Goal: Task Accomplishment & Management: Use online tool/utility

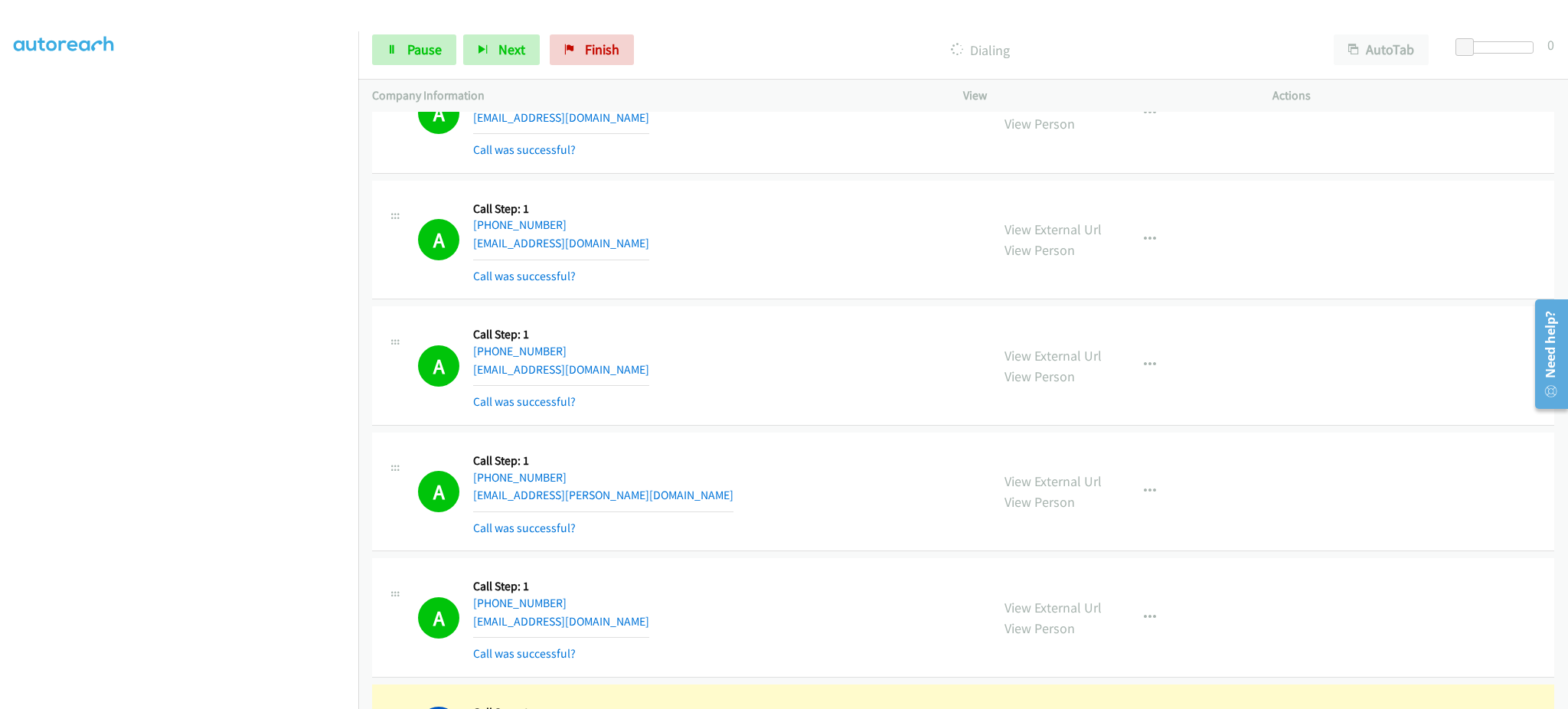
scroll to position [14412, 0]
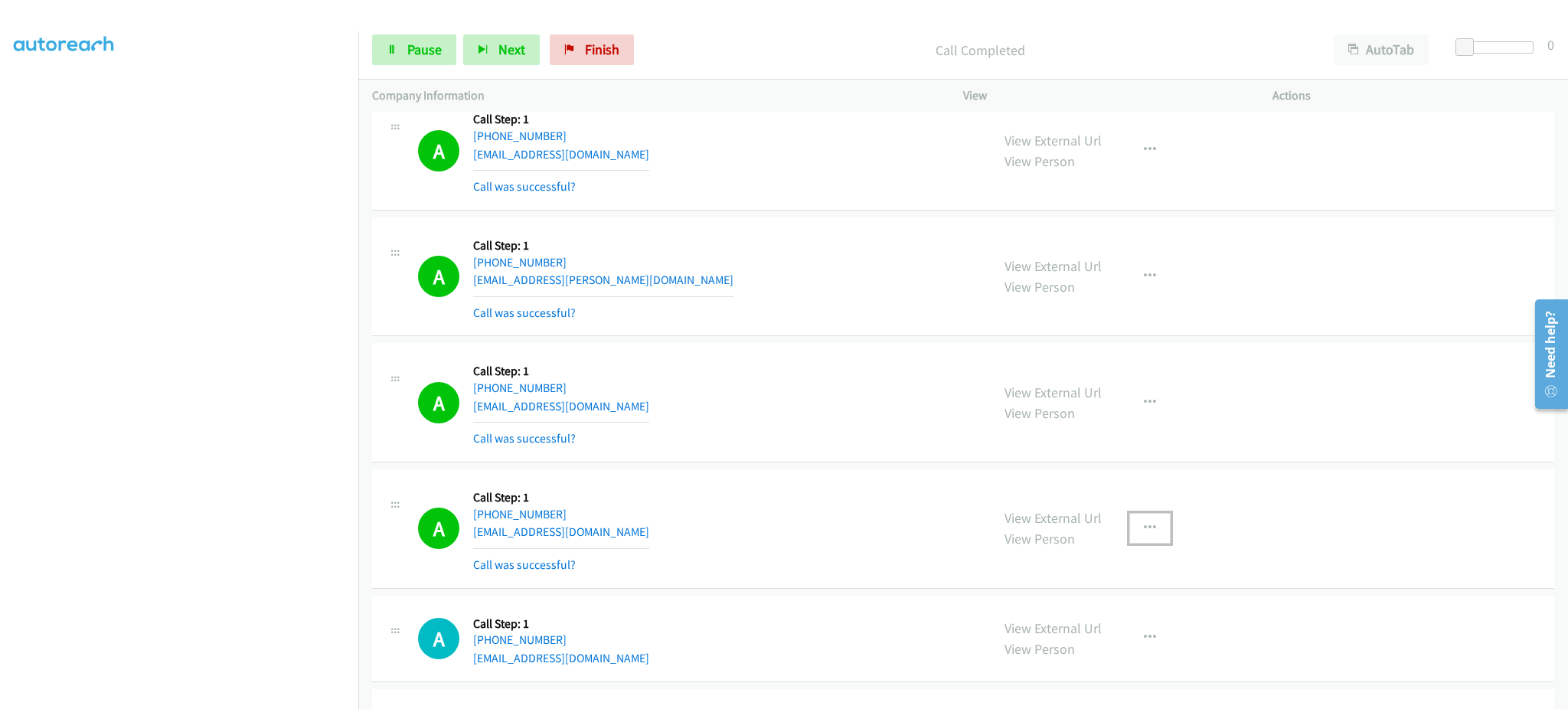
click at [1141, 543] on button "button" at bounding box center [1150, 529] width 41 height 31
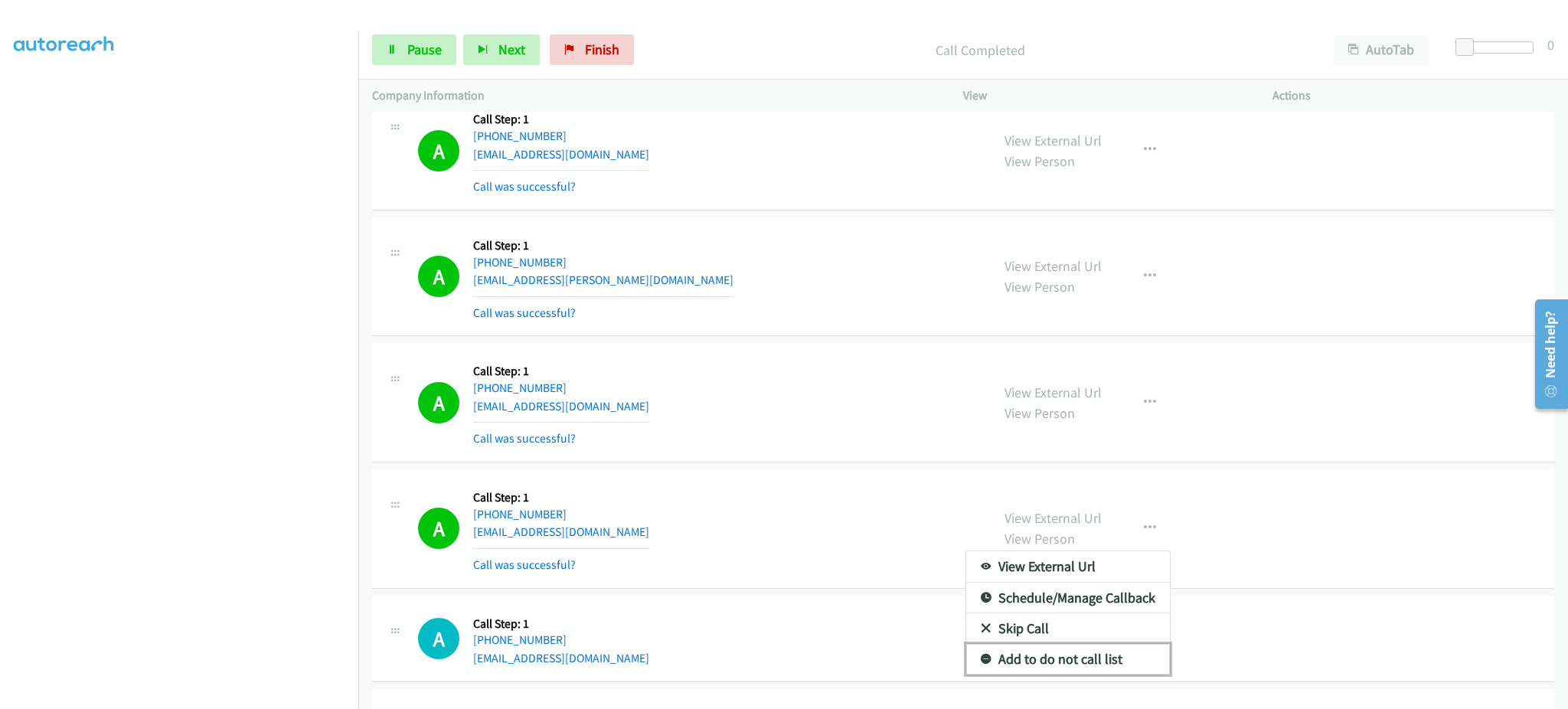
click at [1096, 667] on link "Add to do not call list" at bounding box center [1068, 659] width 204 height 31
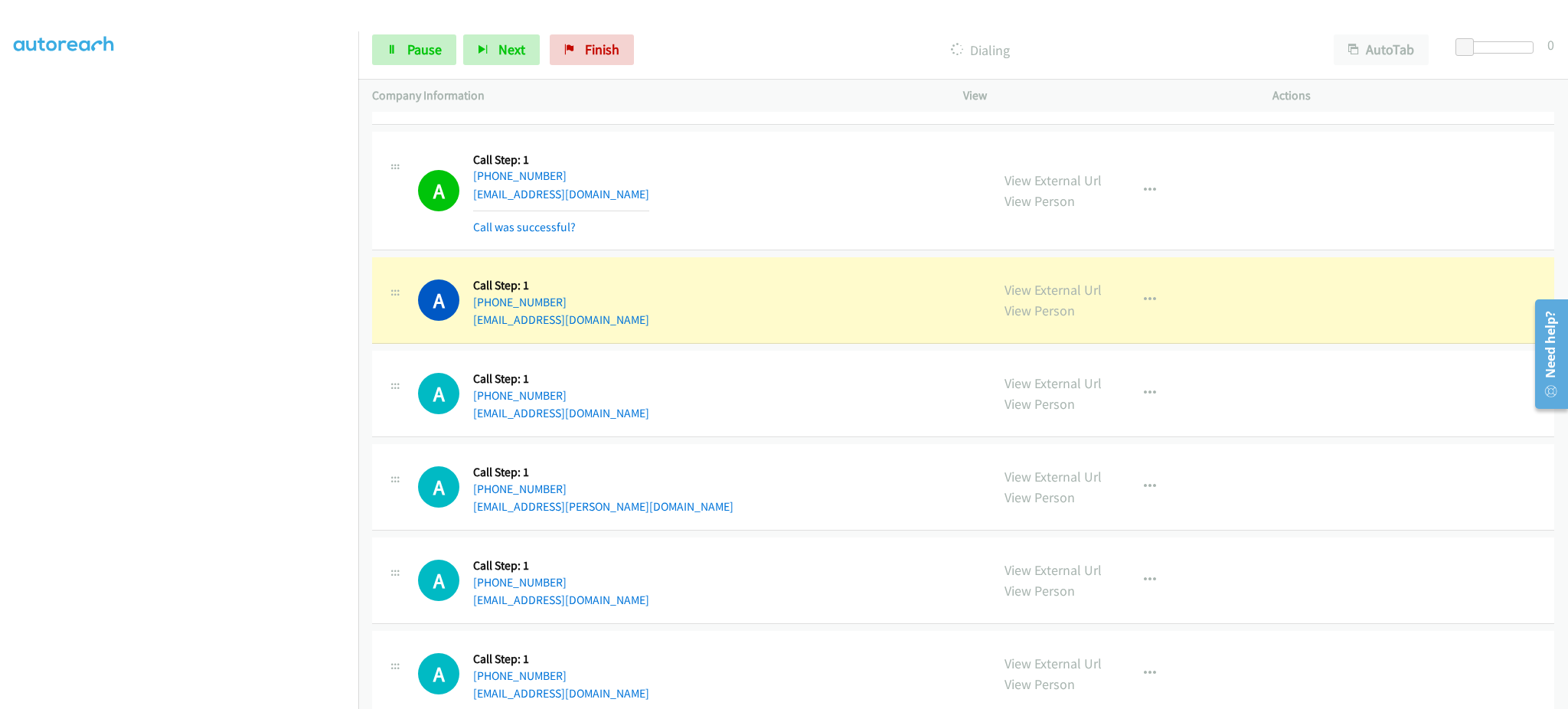
scroll to position [15024, 0]
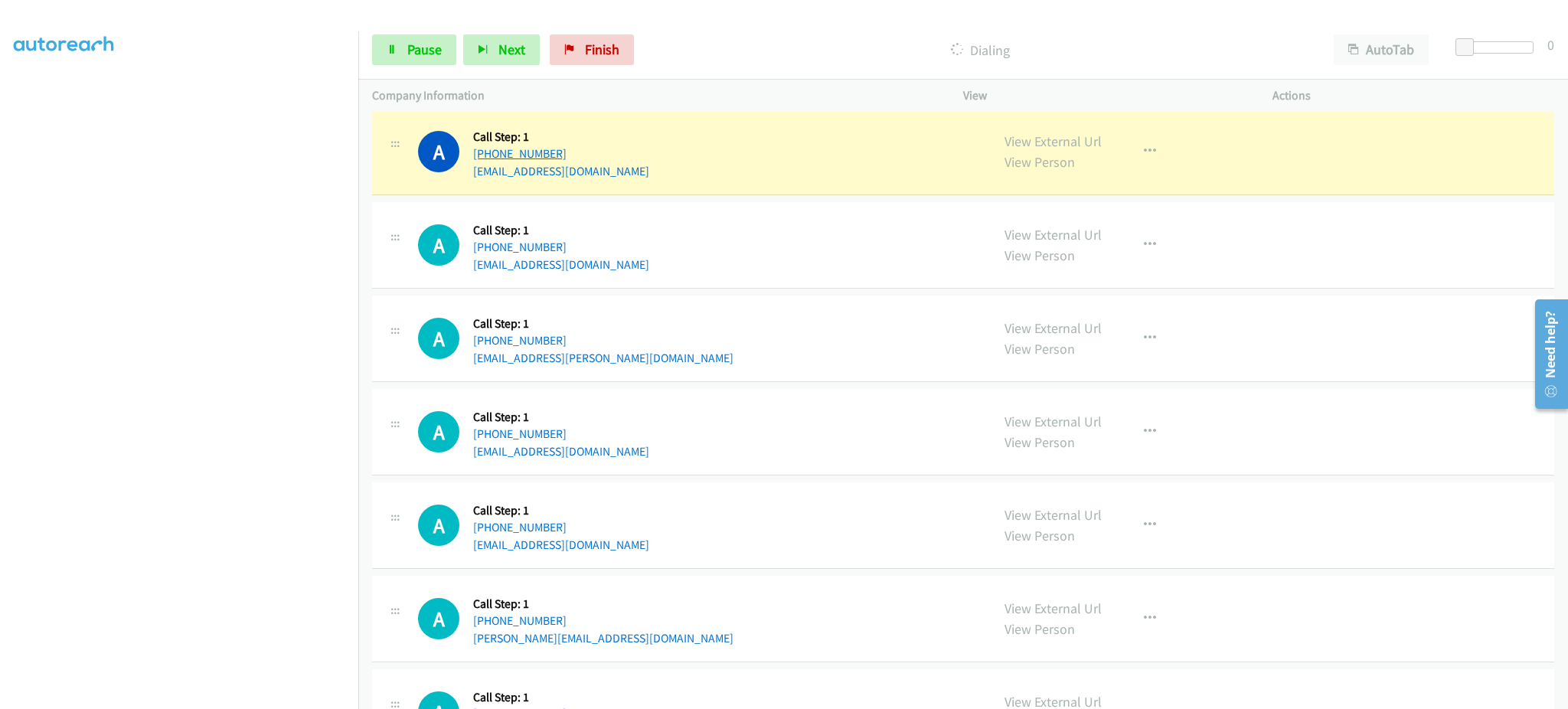
drag, startPoint x: 604, startPoint y: 157, endPoint x: 487, endPoint y: 165, distance: 117.3
click at [487, 165] on div "A Callback Scheduled Call Step: 1 America/Los_Angeles [PHONE_NUMBER] [EMAIL_ADD…" at bounding box center [697, 151] width 559 height 58
copy link "[PHONE_NUMBER]"
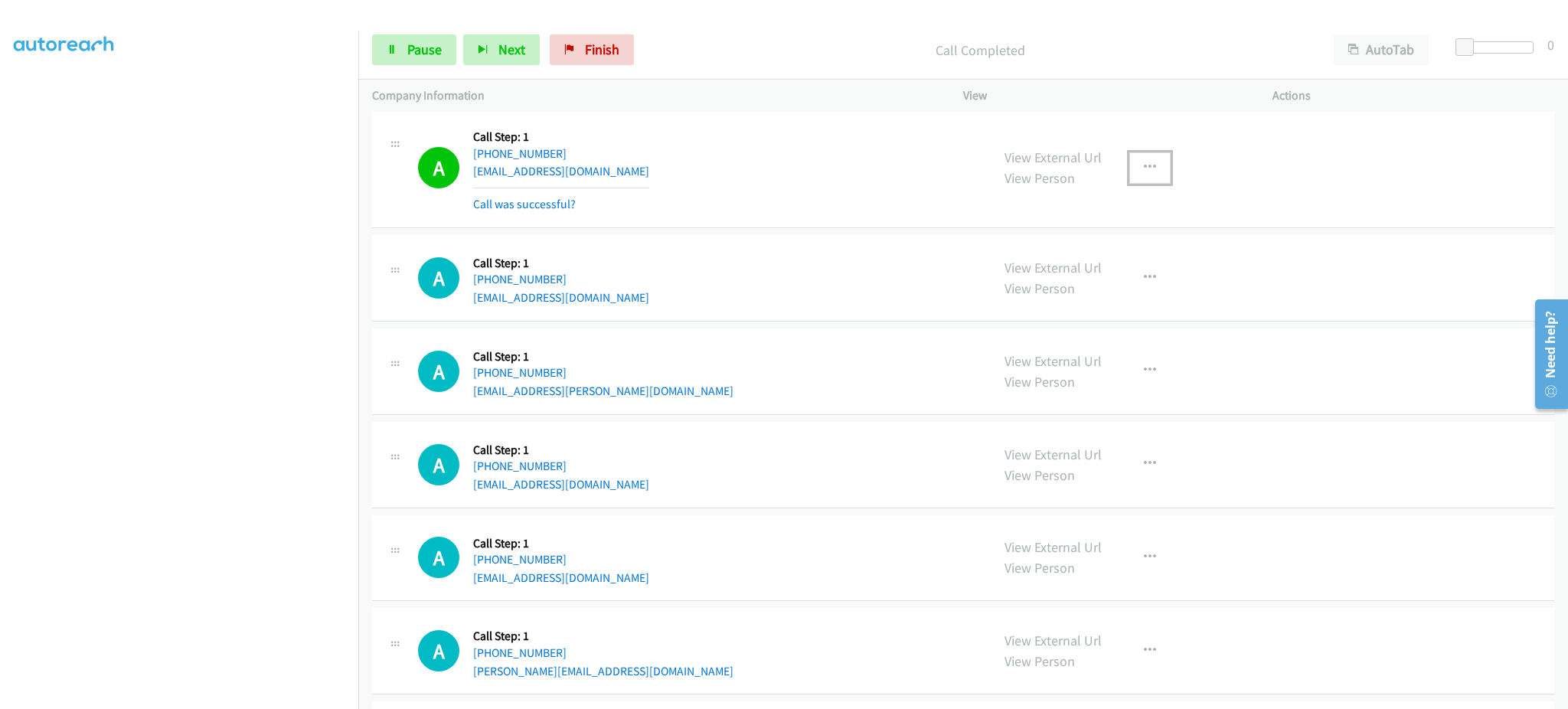
click at [1144, 171] on icon "button" at bounding box center [1150, 168] width 12 height 12
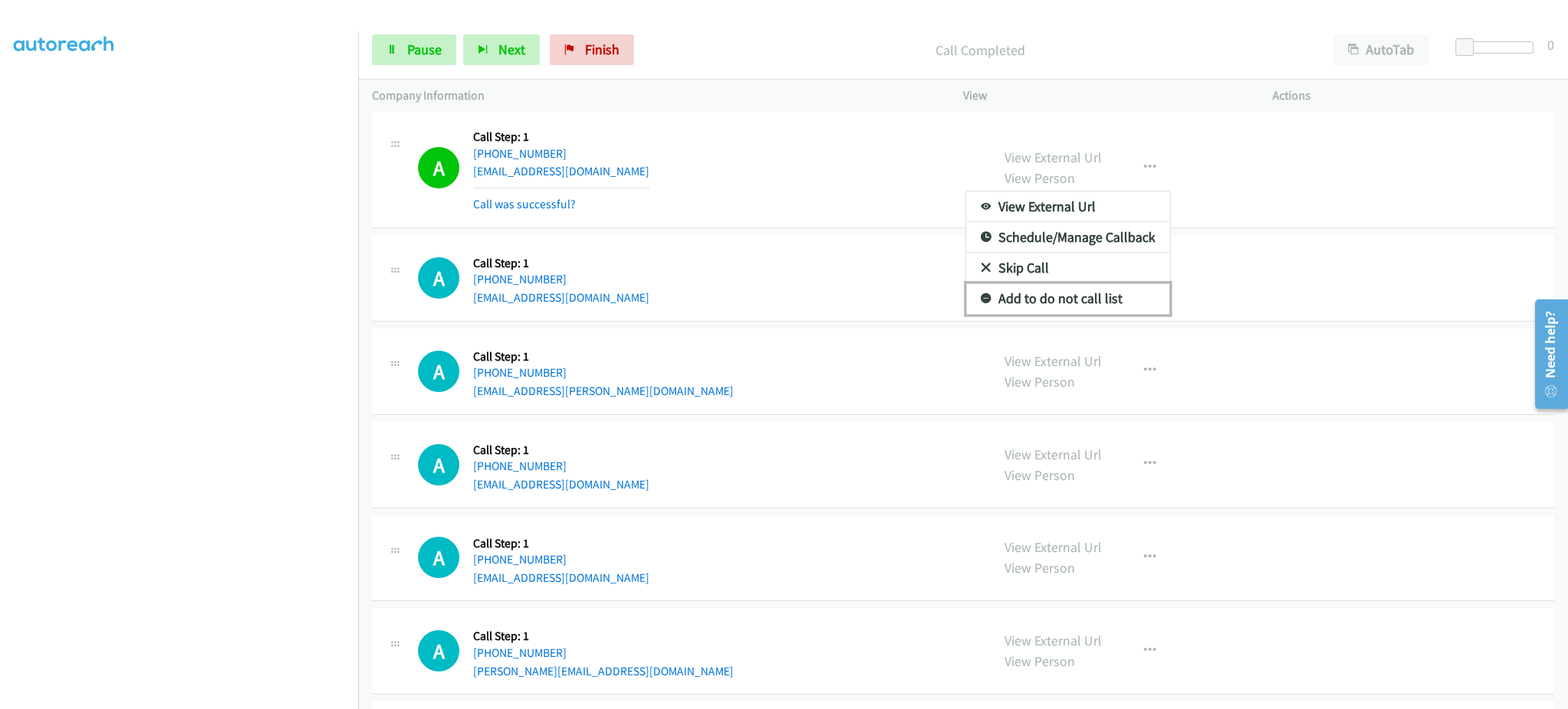
click at [1067, 306] on link "Add to do not call list" at bounding box center [1068, 298] width 204 height 31
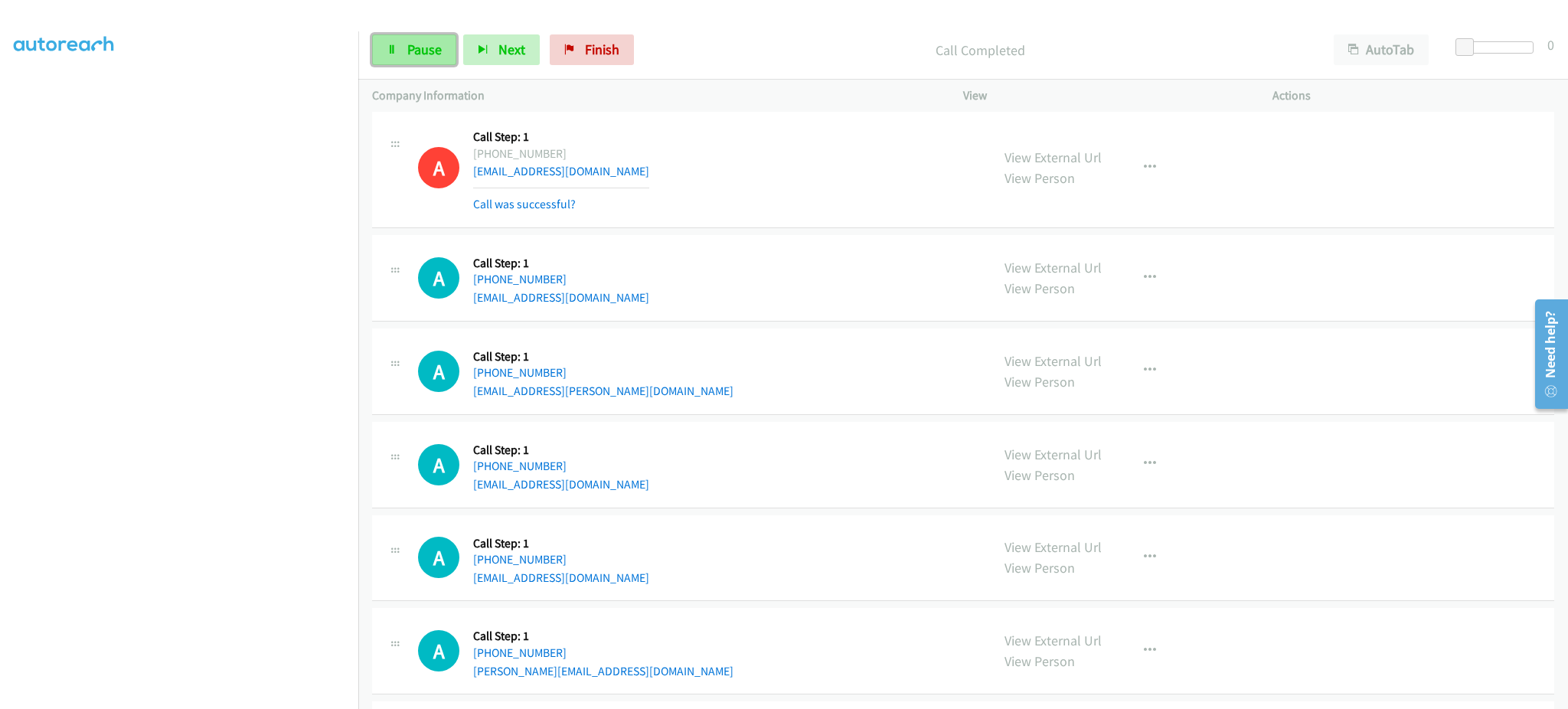
click at [390, 61] on link "Pause" at bounding box center [414, 50] width 84 height 31
click at [417, 55] on span "Start Calls" at bounding box center [437, 49] width 60 height 18
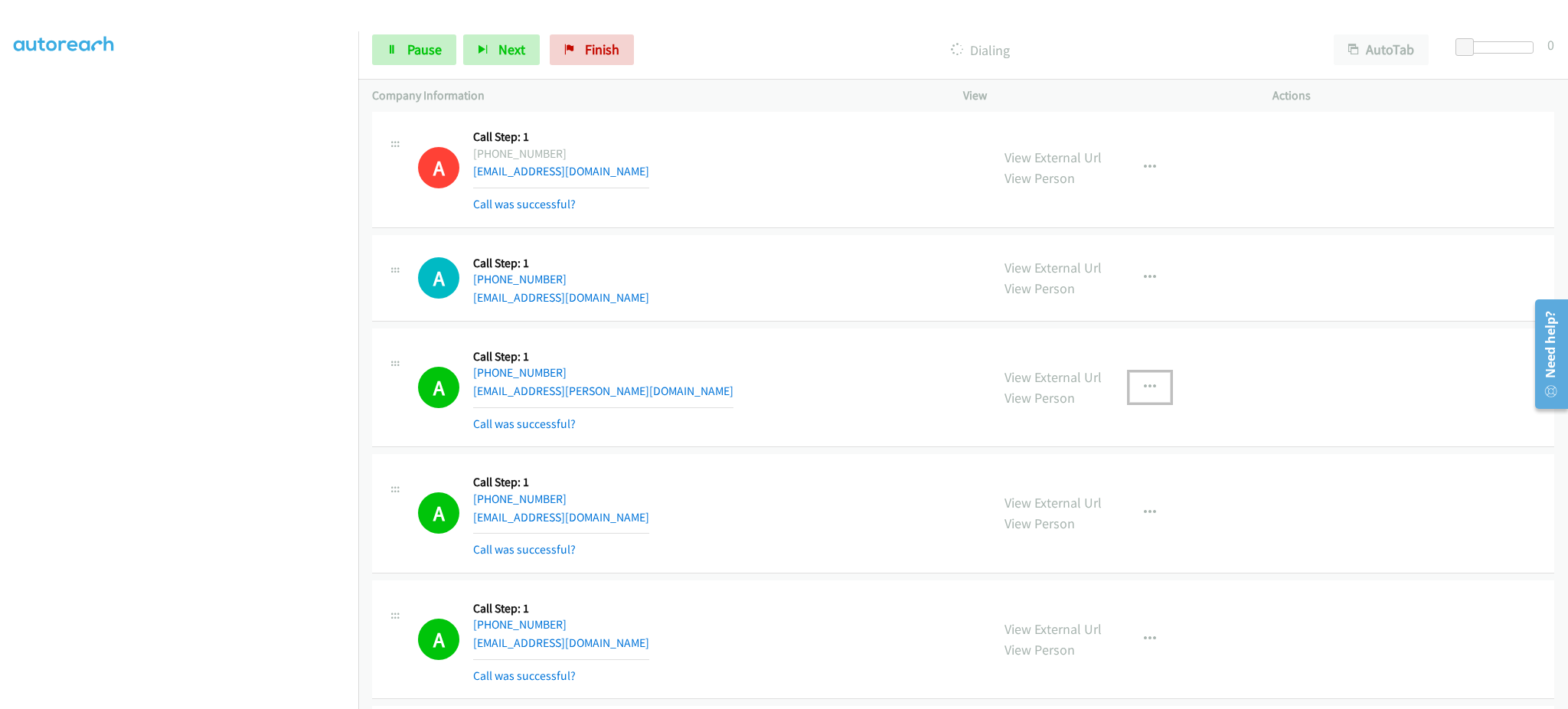
click at [1157, 399] on button "button" at bounding box center [1150, 387] width 41 height 31
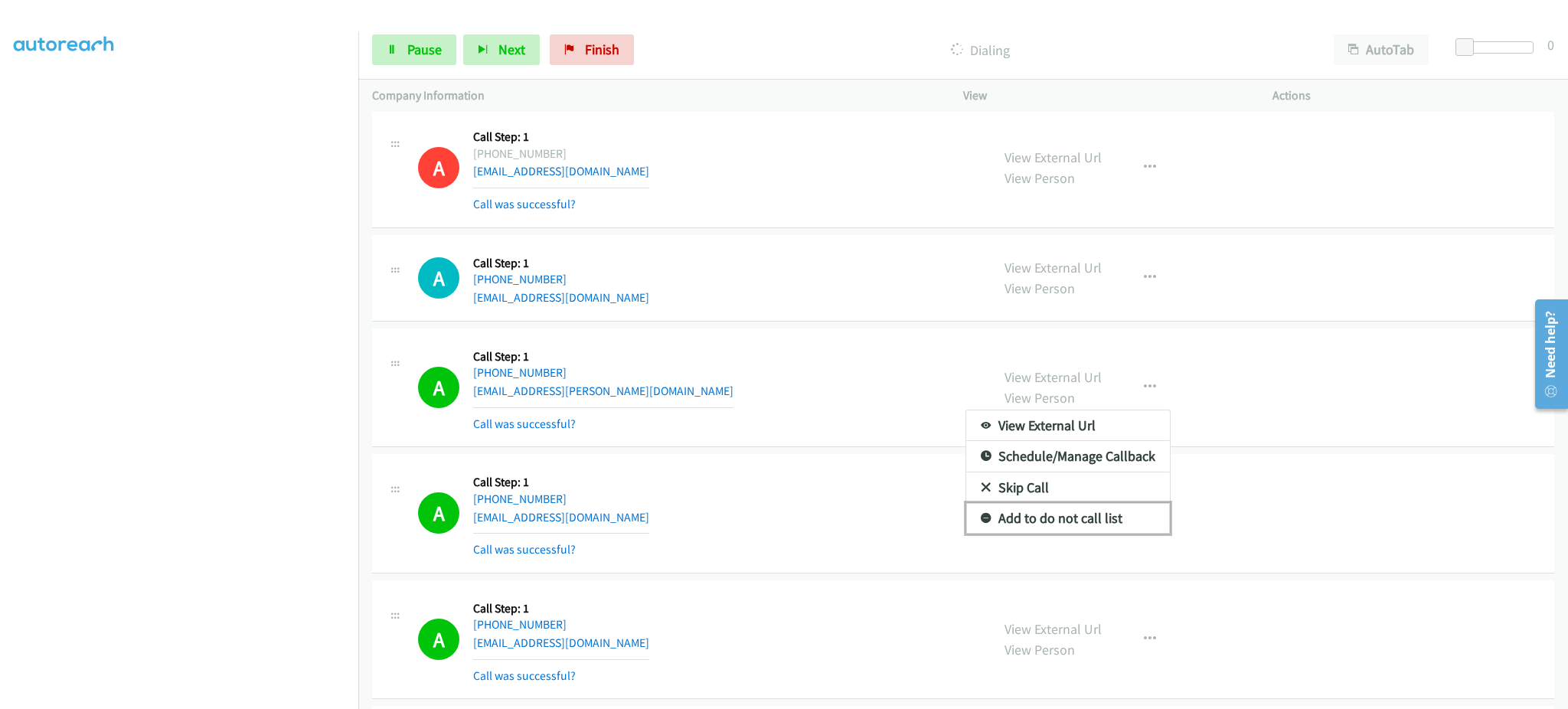
click at [1109, 523] on link "Add to do not call list" at bounding box center [1068, 518] width 204 height 31
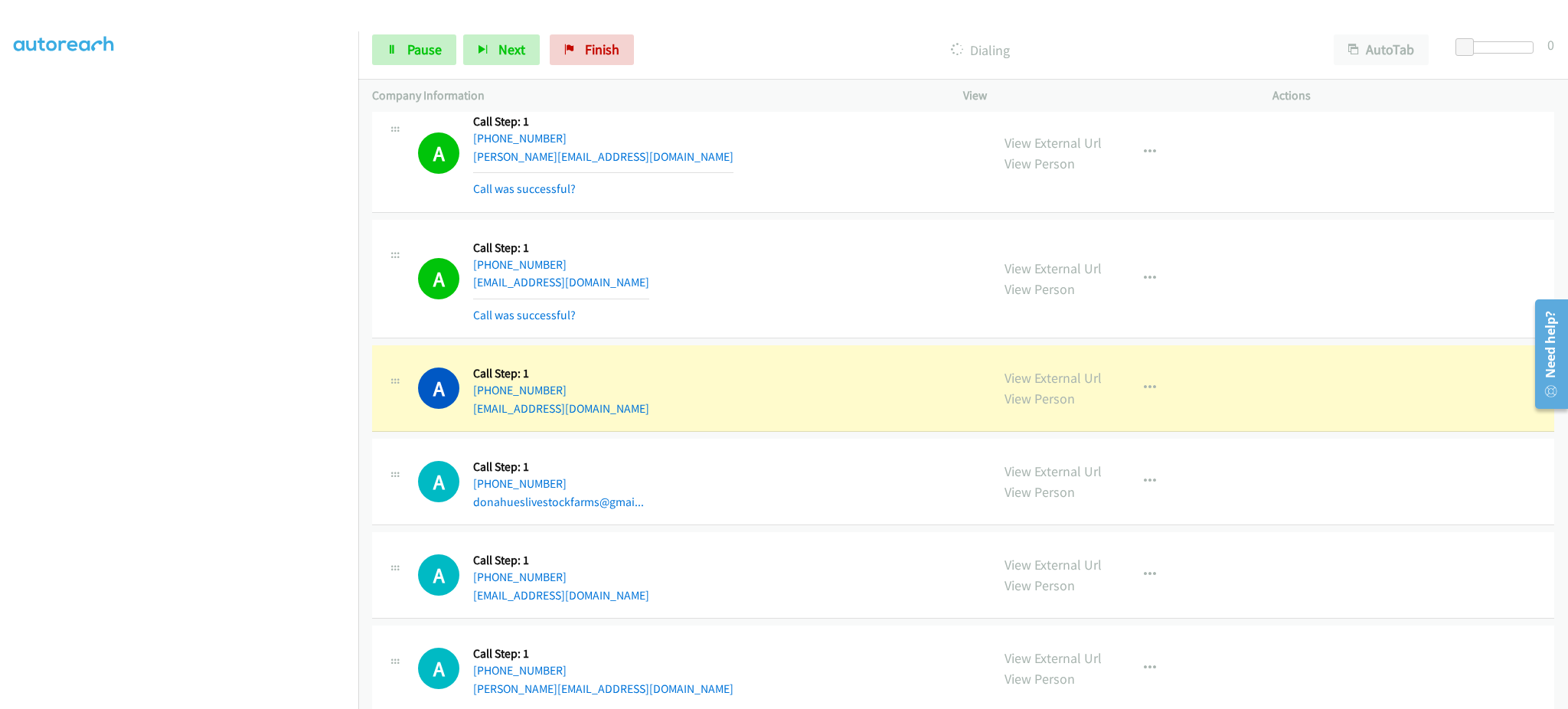
scroll to position [15769, 0]
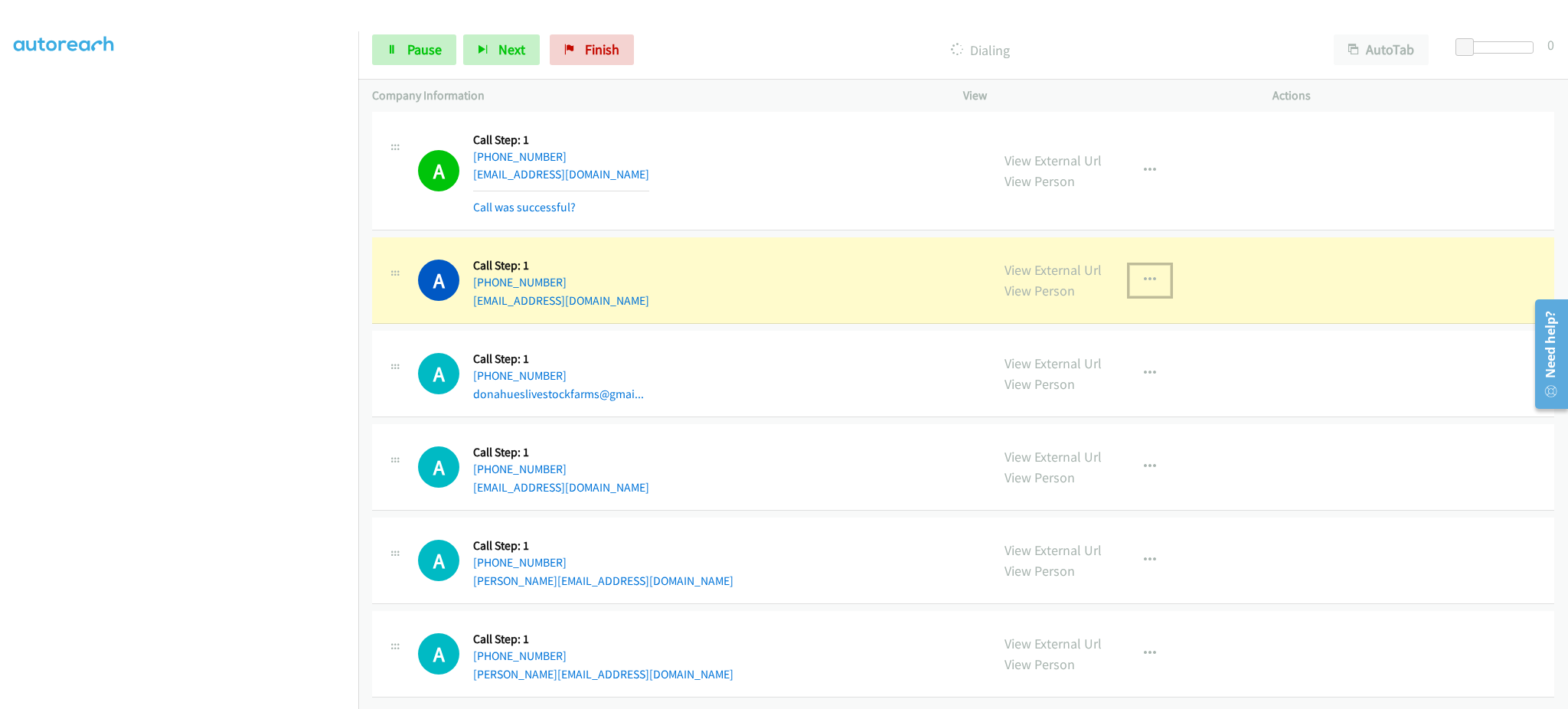
click at [1158, 265] on button "button" at bounding box center [1150, 281] width 41 height 31
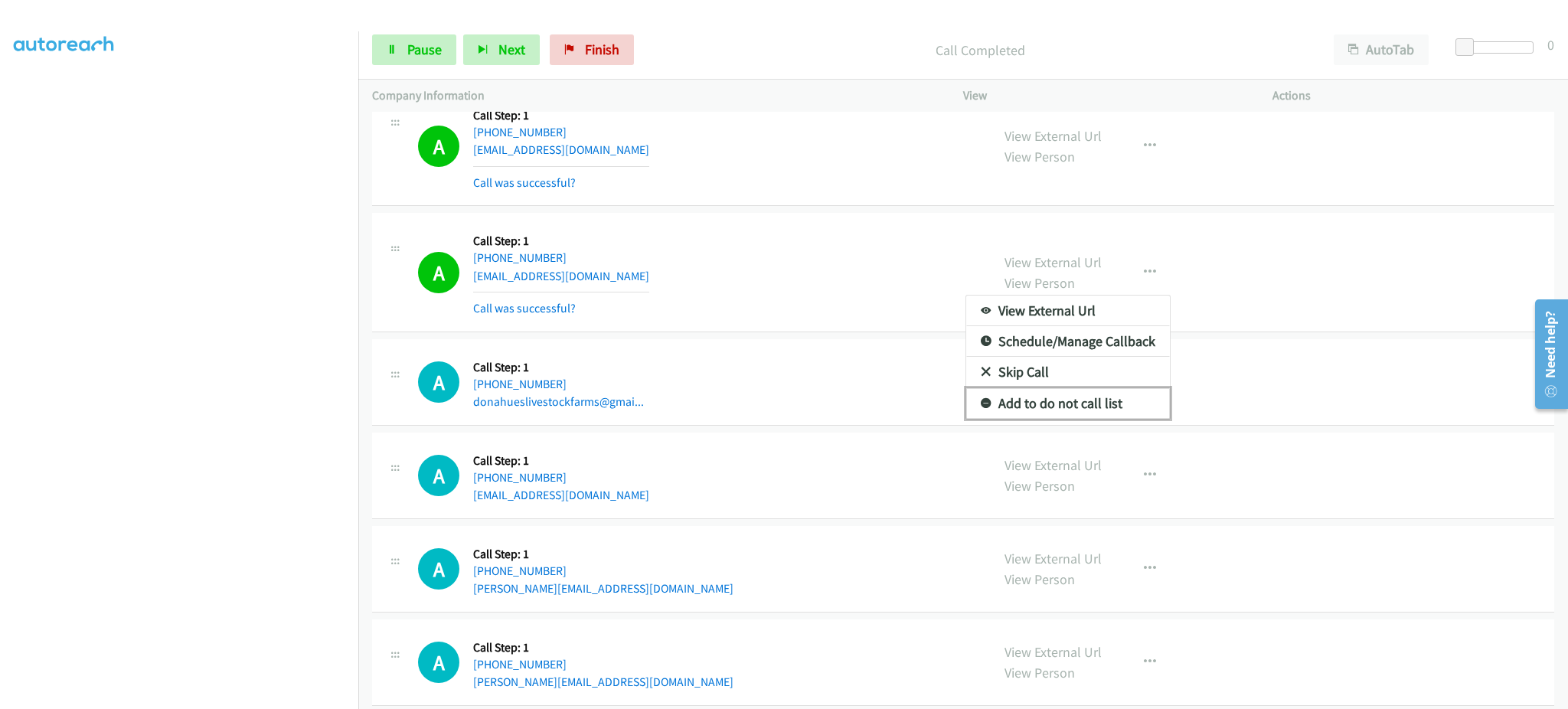
click at [1108, 414] on link "Add to do not call list" at bounding box center [1068, 404] width 204 height 31
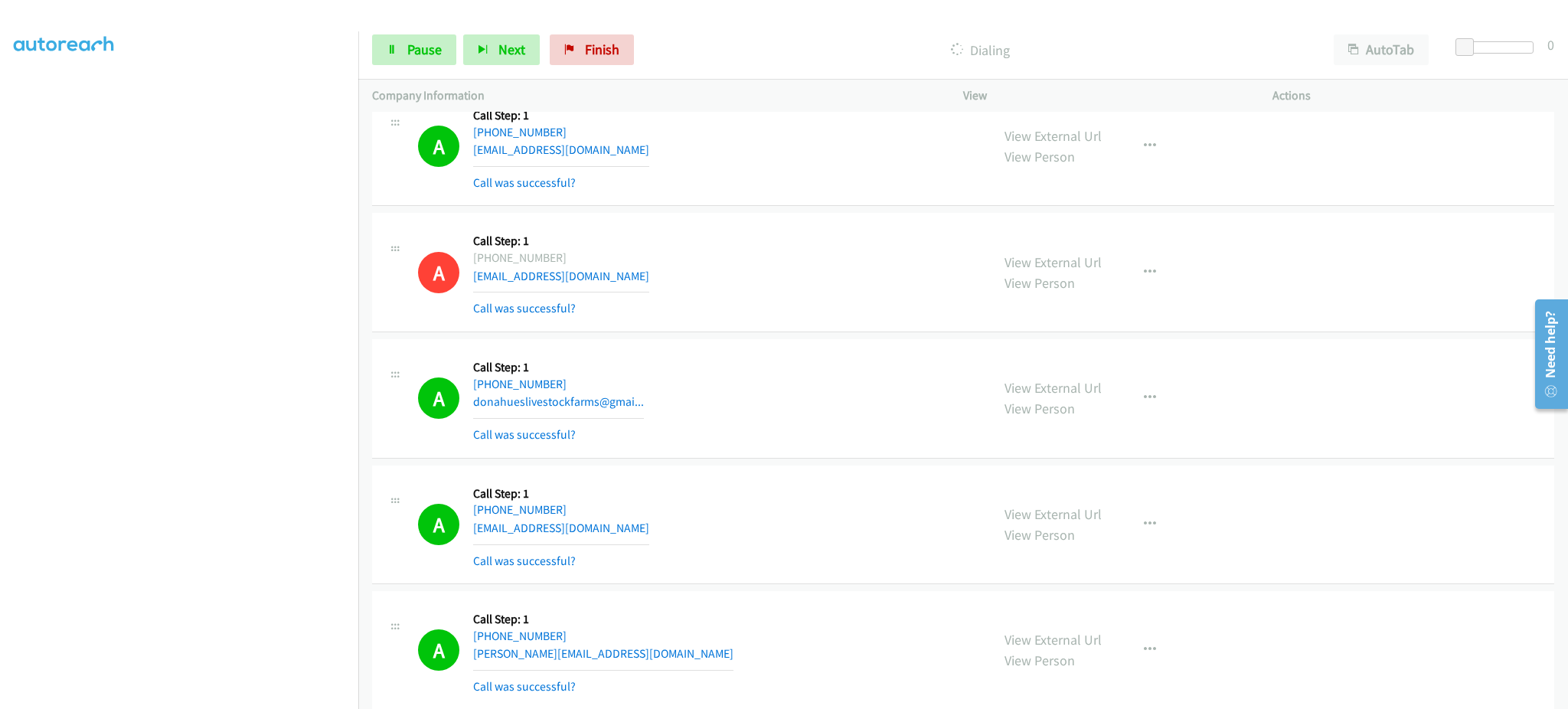
click at [1158, 507] on div "View External Url View Person View External Url Email Schedule/Manage Callback …" at bounding box center [1152, 524] width 323 height 92
click at [1149, 540] on button "button" at bounding box center [1150, 524] width 41 height 31
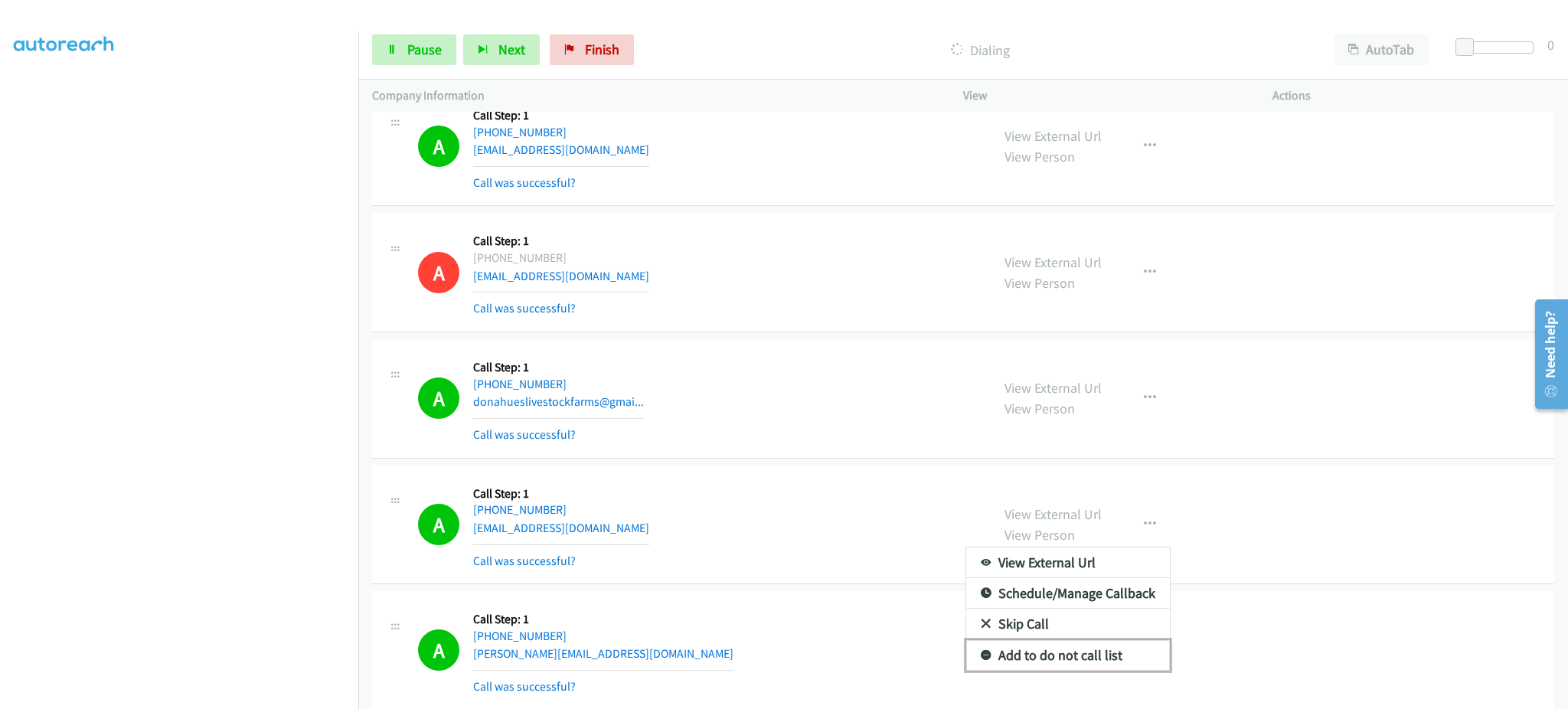
click at [1062, 670] on link "Add to do not call list" at bounding box center [1068, 655] width 204 height 31
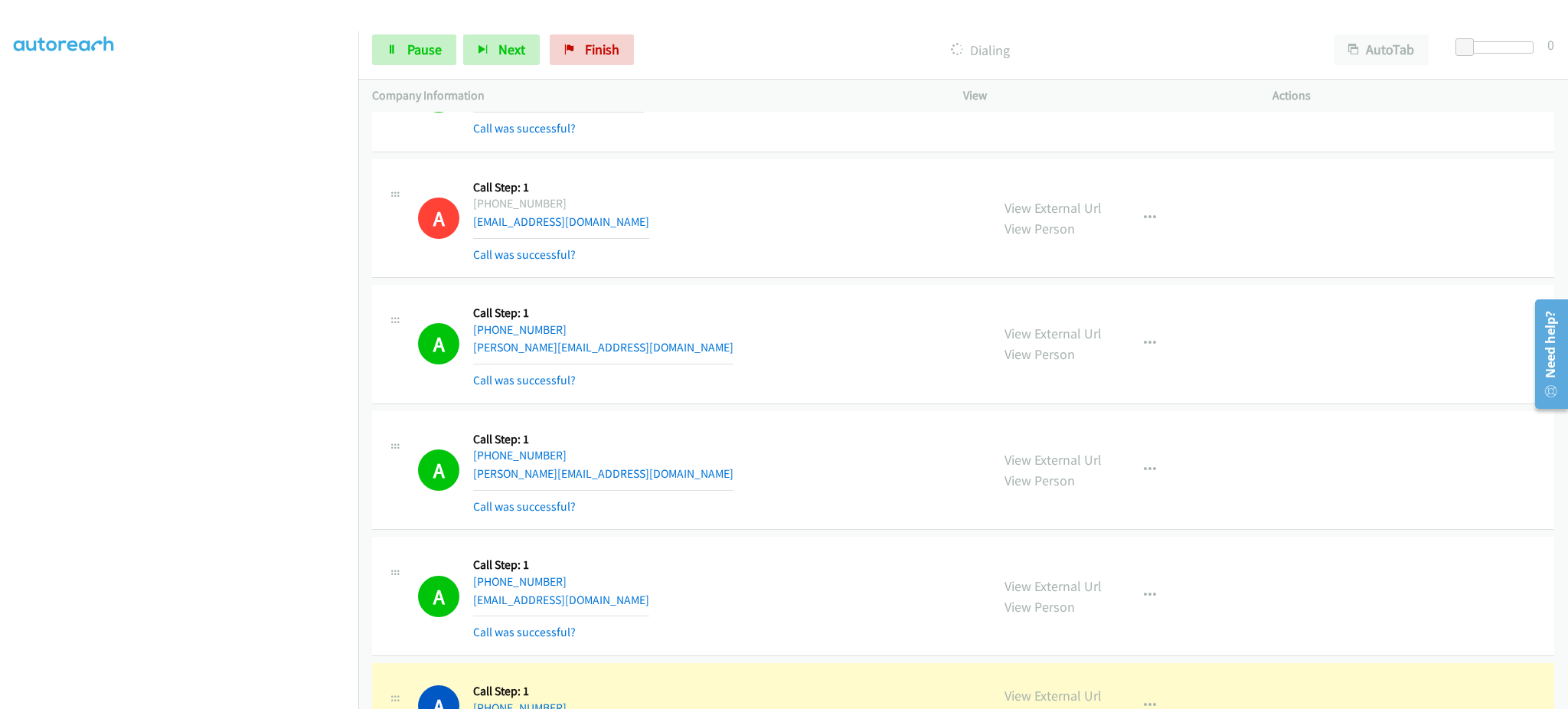
scroll to position [16381, 0]
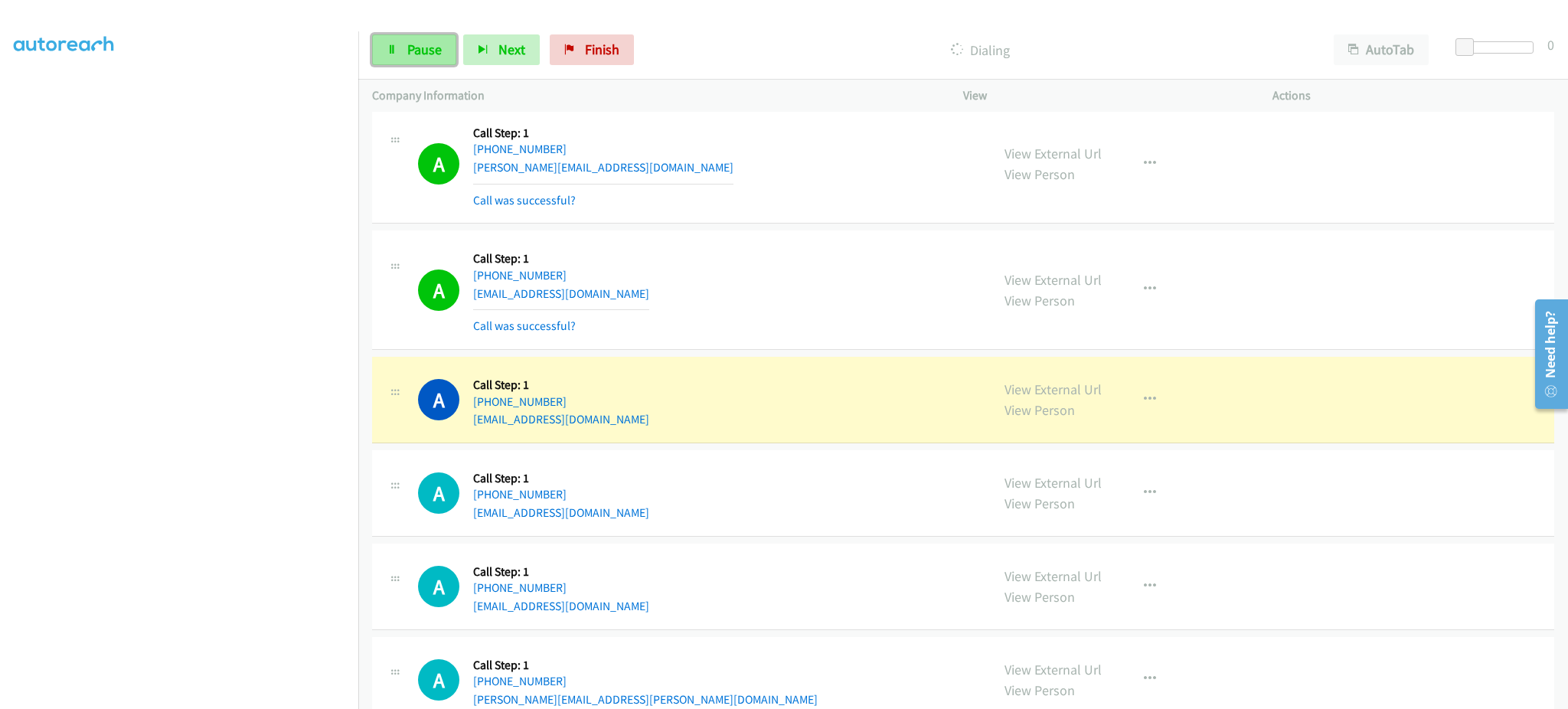
click at [424, 47] on span "Pause" at bounding box center [424, 49] width 34 height 18
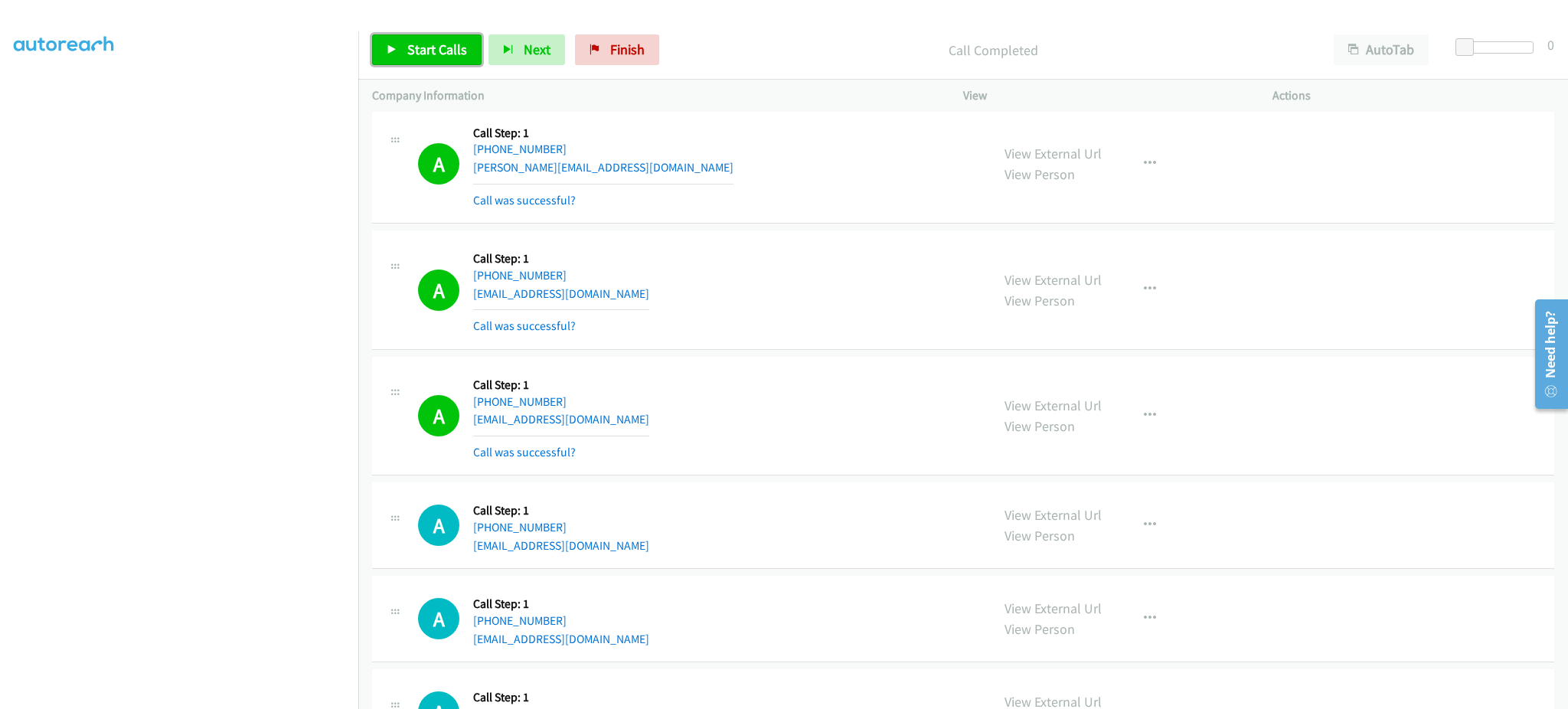
click at [439, 46] on span "Start Calls" at bounding box center [437, 49] width 60 height 18
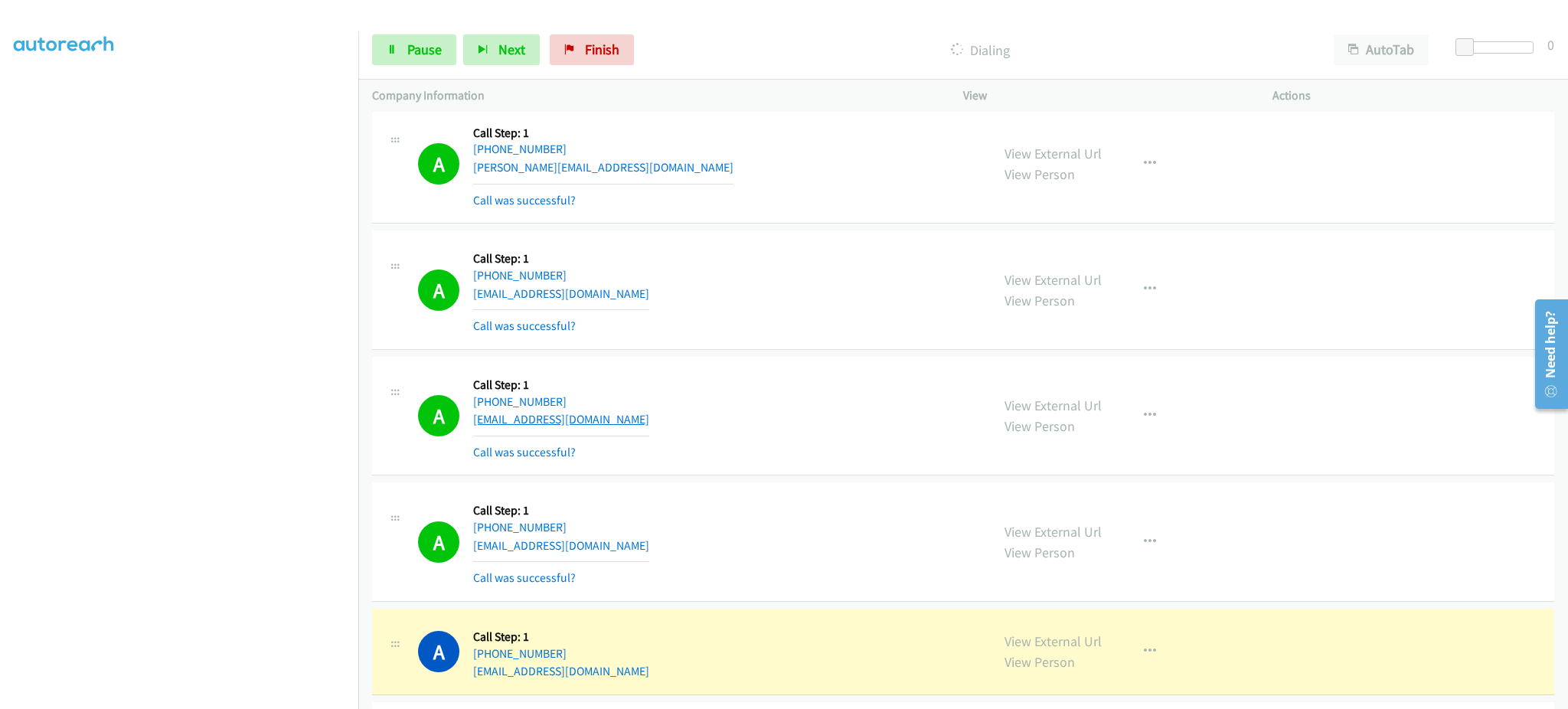
scroll to position [16688, 0]
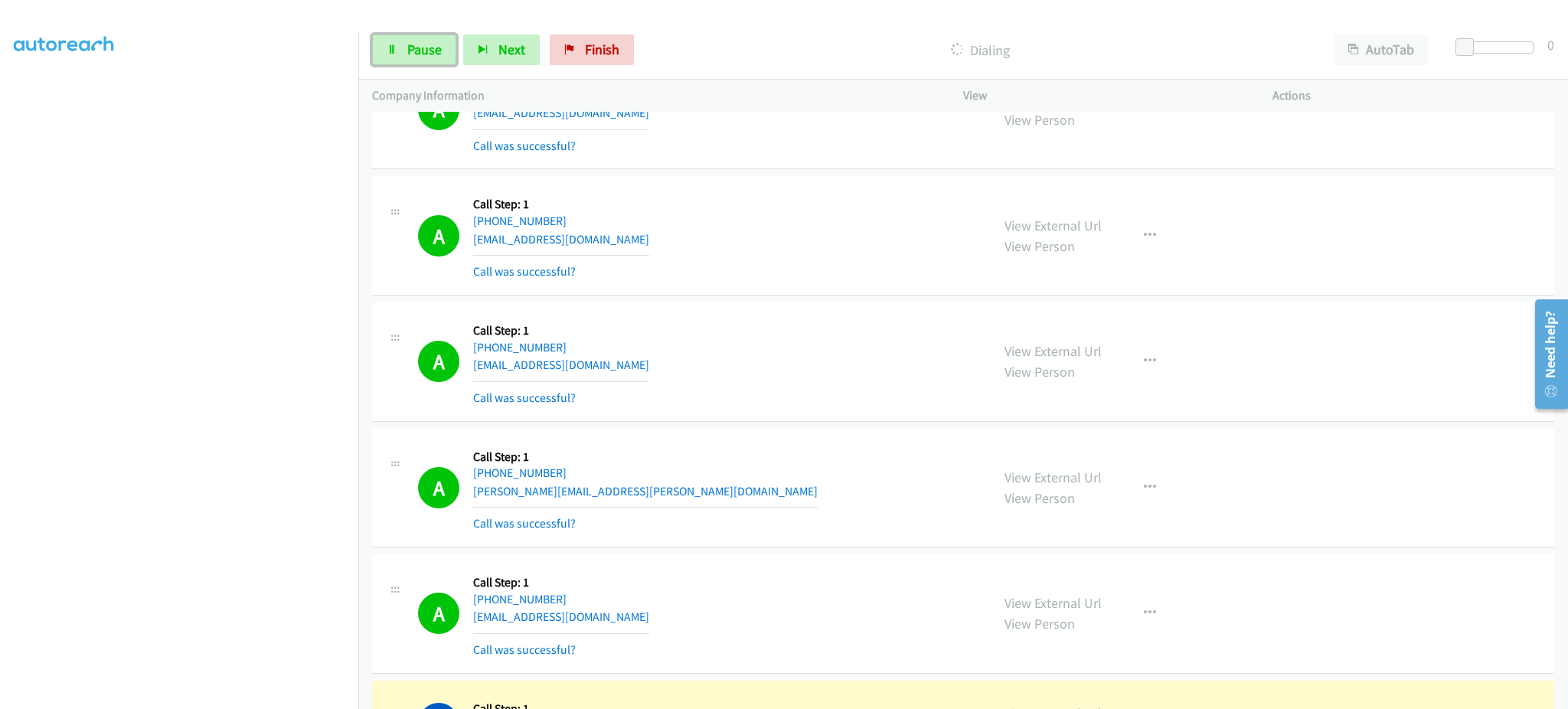
drag, startPoint x: 390, startPoint y: 56, endPoint x: 493, endPoint y: 31, distance: 106.0
click at [390, 56] on link "Pause" at bounding box center [414, 50] width 84 height 31
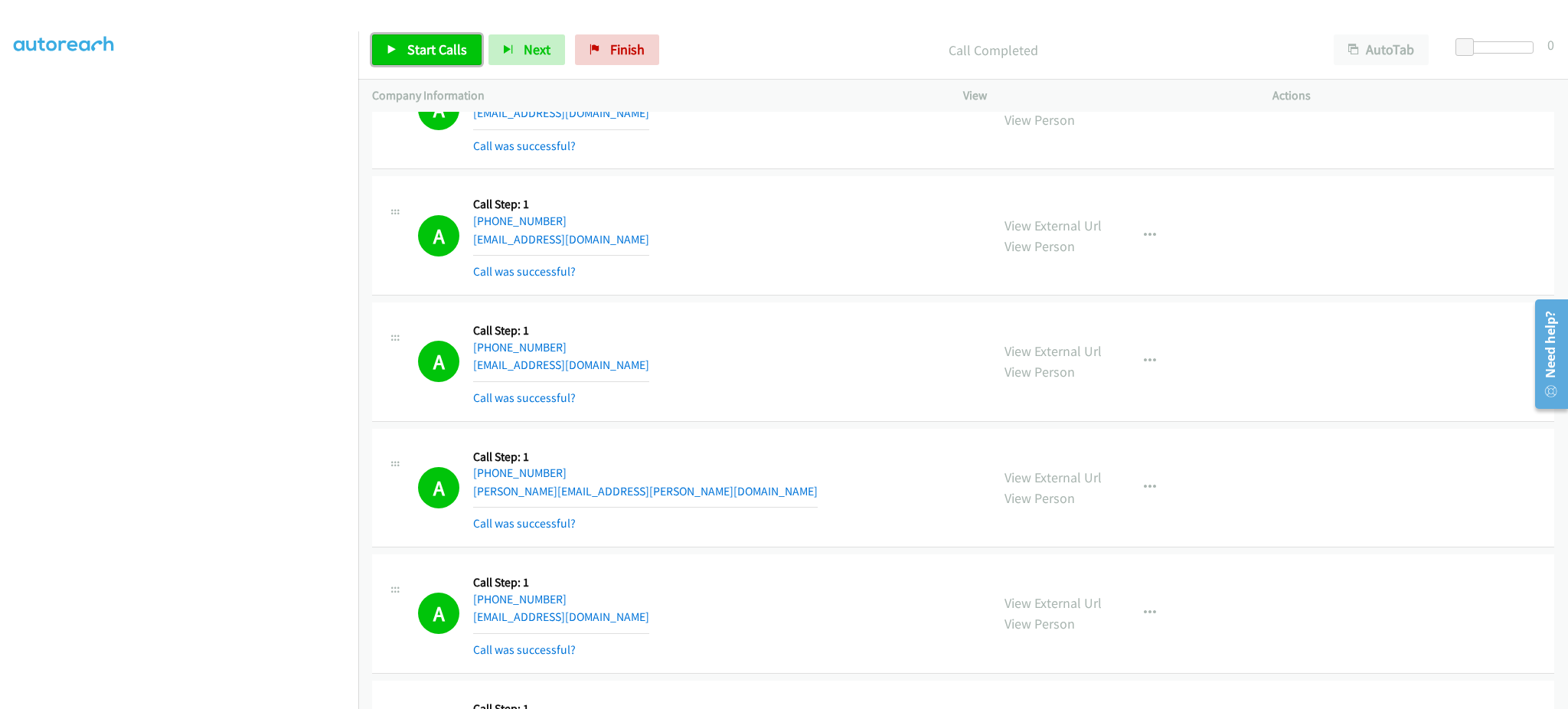
click at [410, 38] on link "Start Calls" at bounding box center [427, 50] width 109 height 31
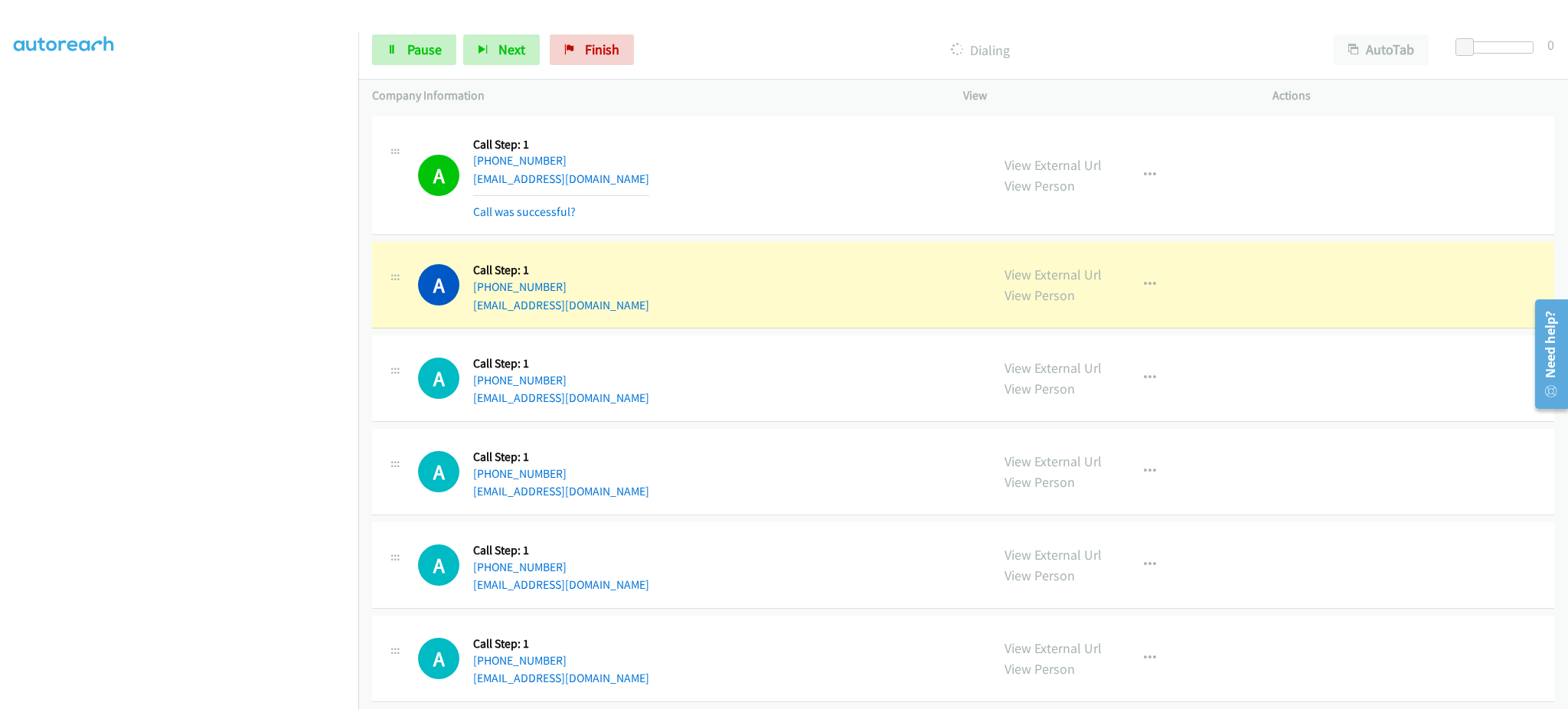
scroll to position [17300, 0]
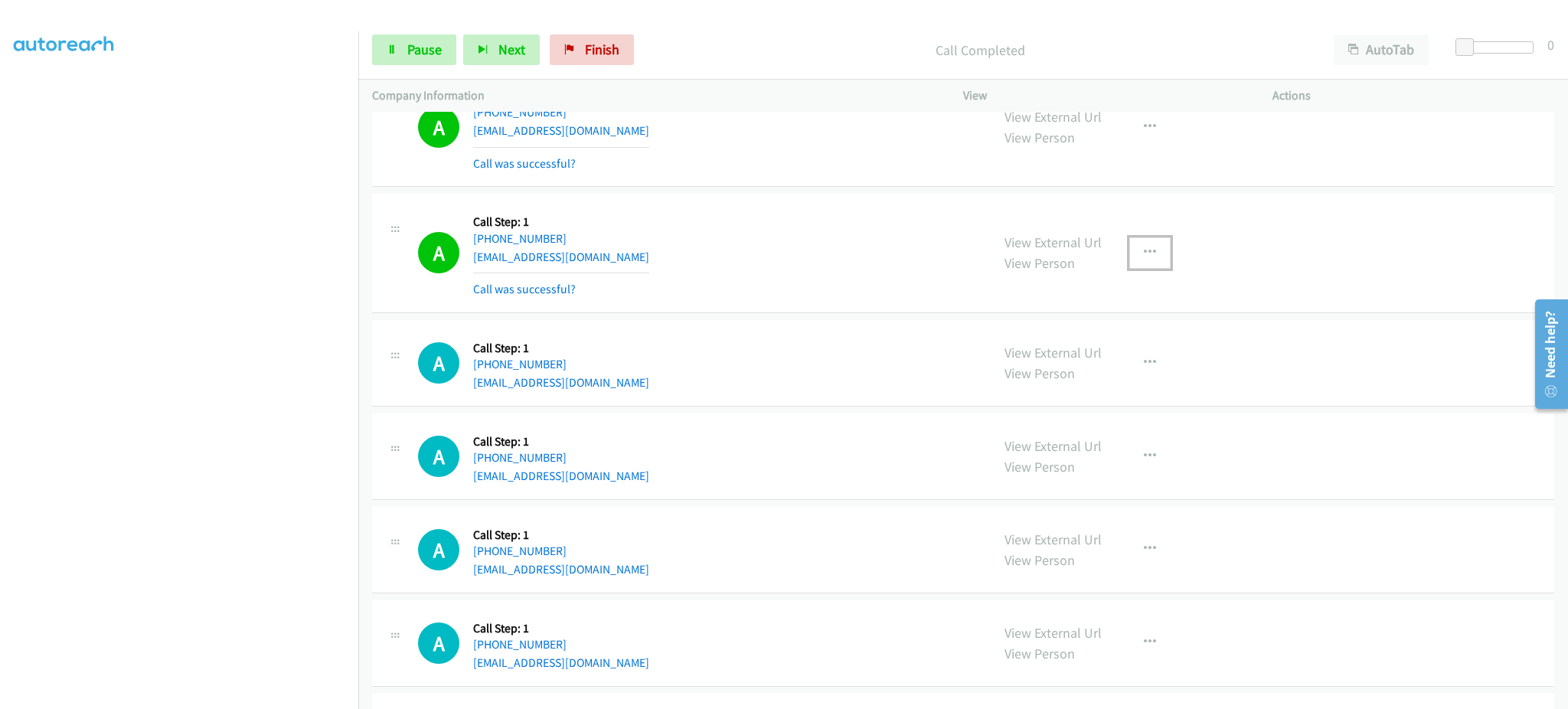
drag, startPoint x: 1150, startPoint y: 256, endPoint x: 1121, endPoint y: 339, distance: 87.9
click at [1151, 256] on button "button" at bounding box center [1150, 252] width 41 height 31
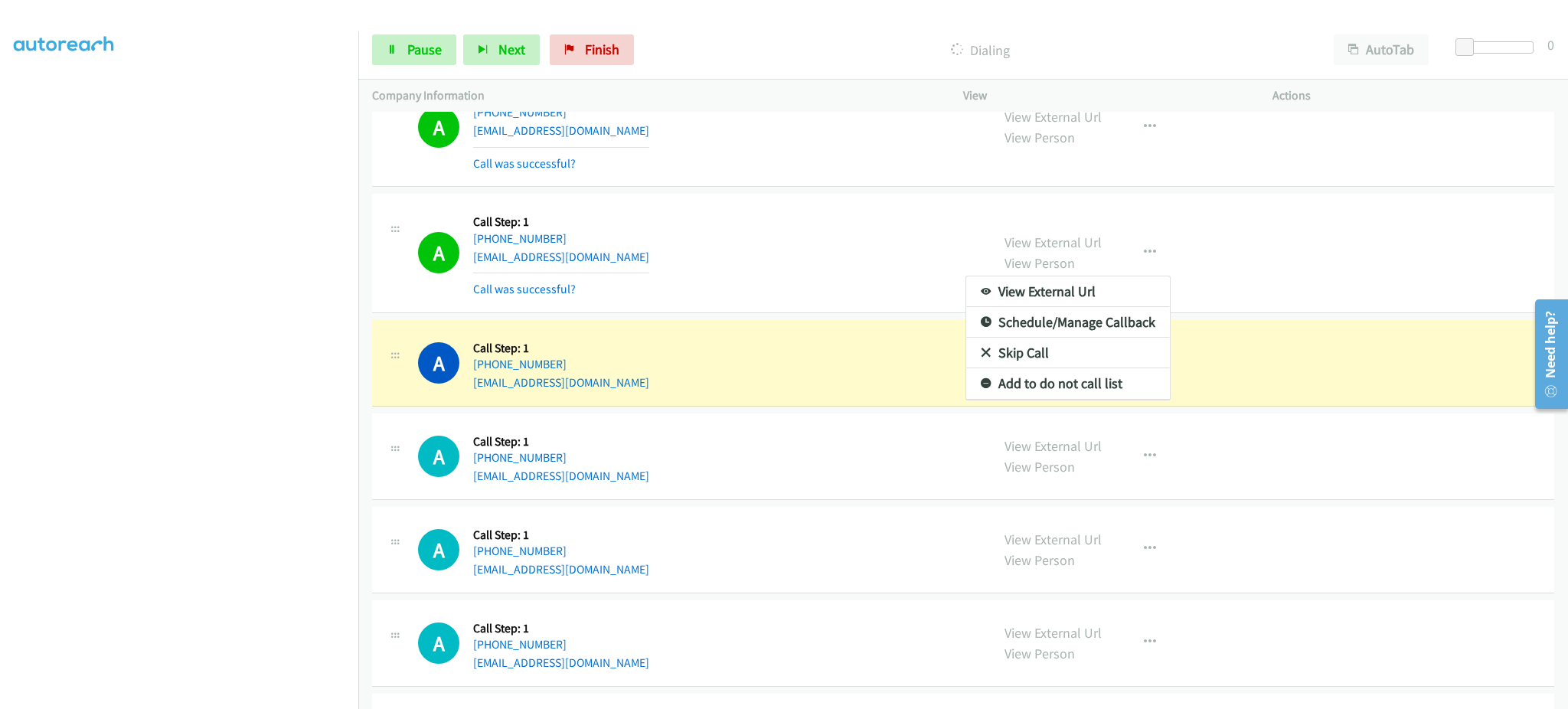
click at [1088, 413] on div at bounding box center [784, 354] width 1568 height 709
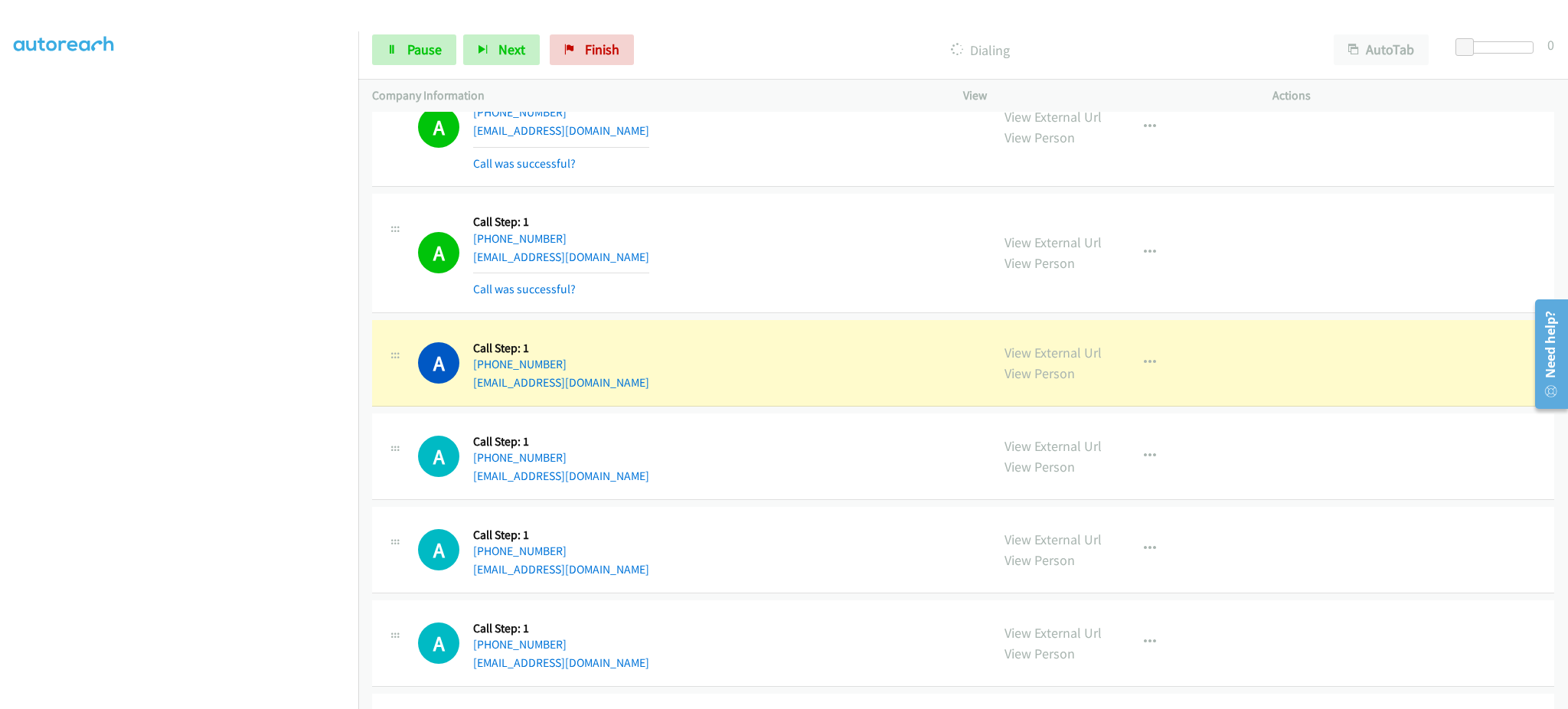
click at [1164, 262] on div "View External Url View Person View External Url Email Schedule/Manage Callback …" at bounding box center [1152, 253] width 323 height 92
click at [1144, 268] on button "button" at bounding box center [1150, 252] width 41 height 31
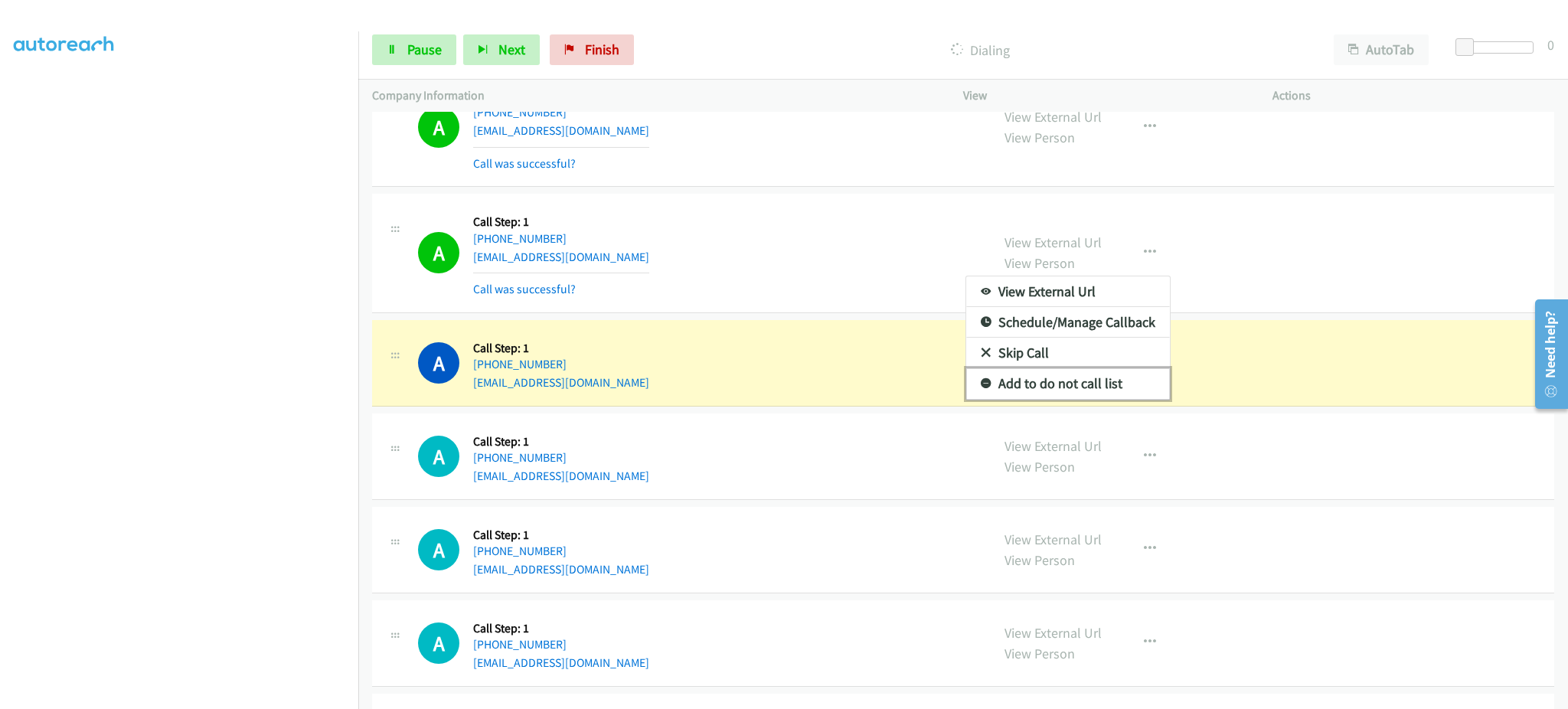
click at [1083, 399] on link "Add to do not call list" at bounding box center [1068, 384] width 204 height 31
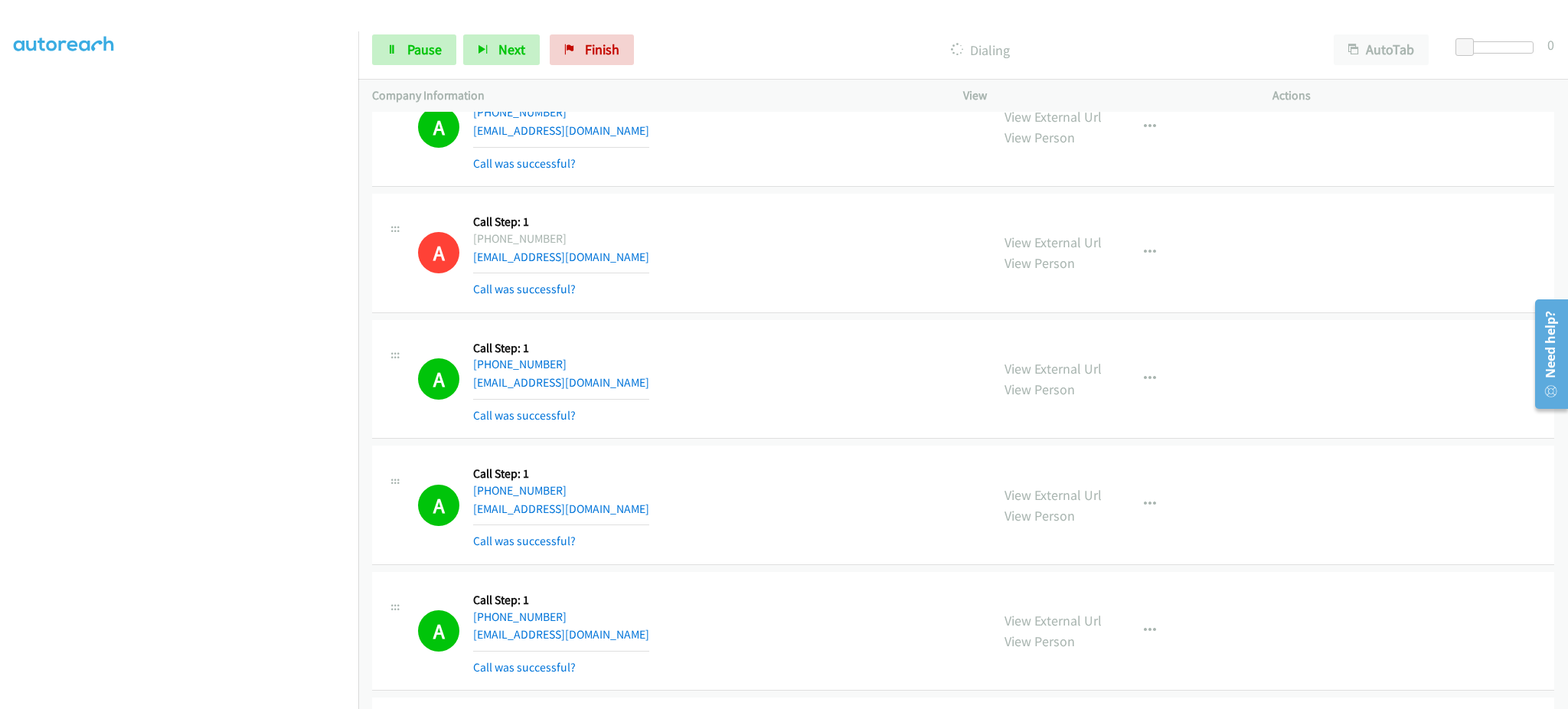
scroll to position [17912, 0]
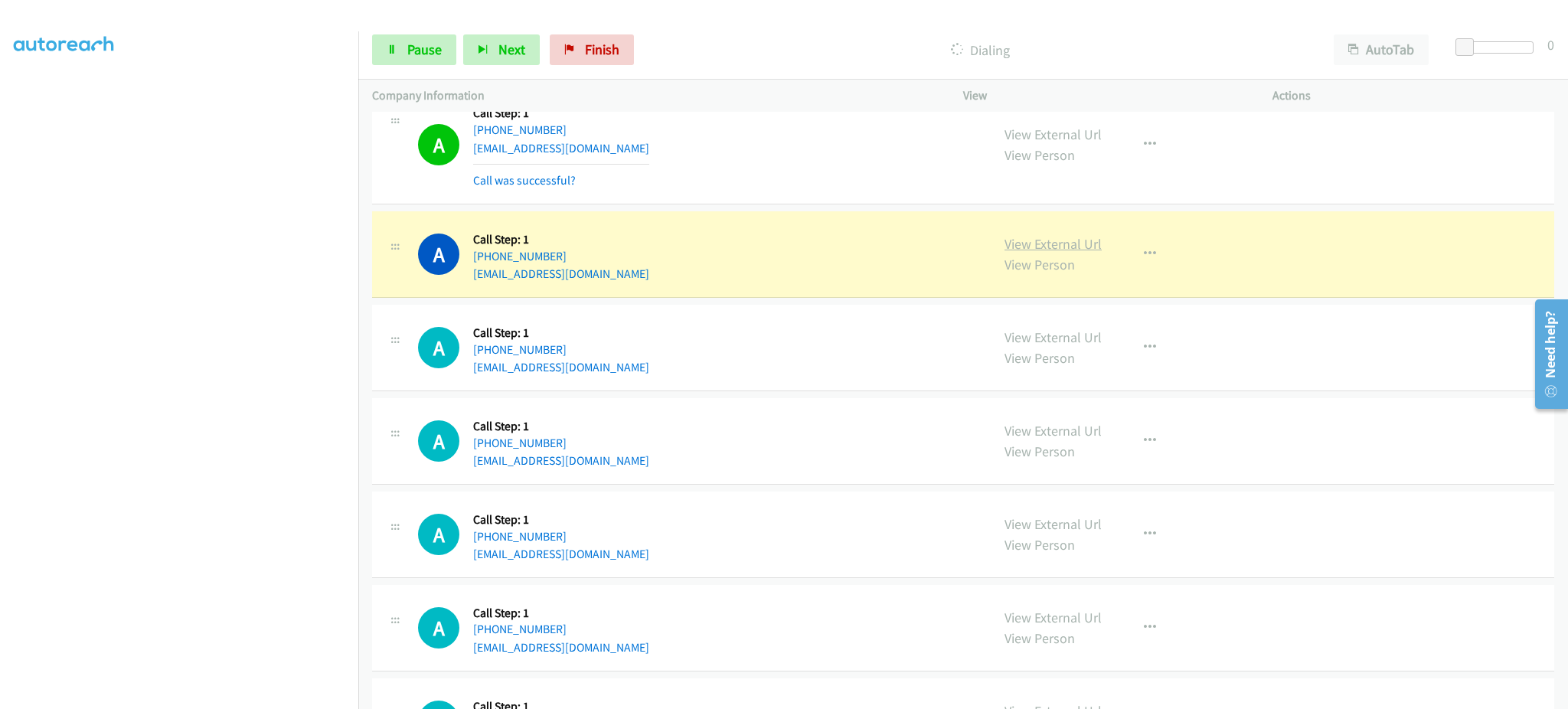
click at [1074, 251] on link "View External Url" at bounding box center [1053, 244] width 98 height 18
drag, startPoint x: 415, startPoint y: 46, endPoint x: 383, endPoint y: 15, distance: 44.6
click at [415, 46] on span "Pause" at bounding box center [424, 49] width 34 height 18
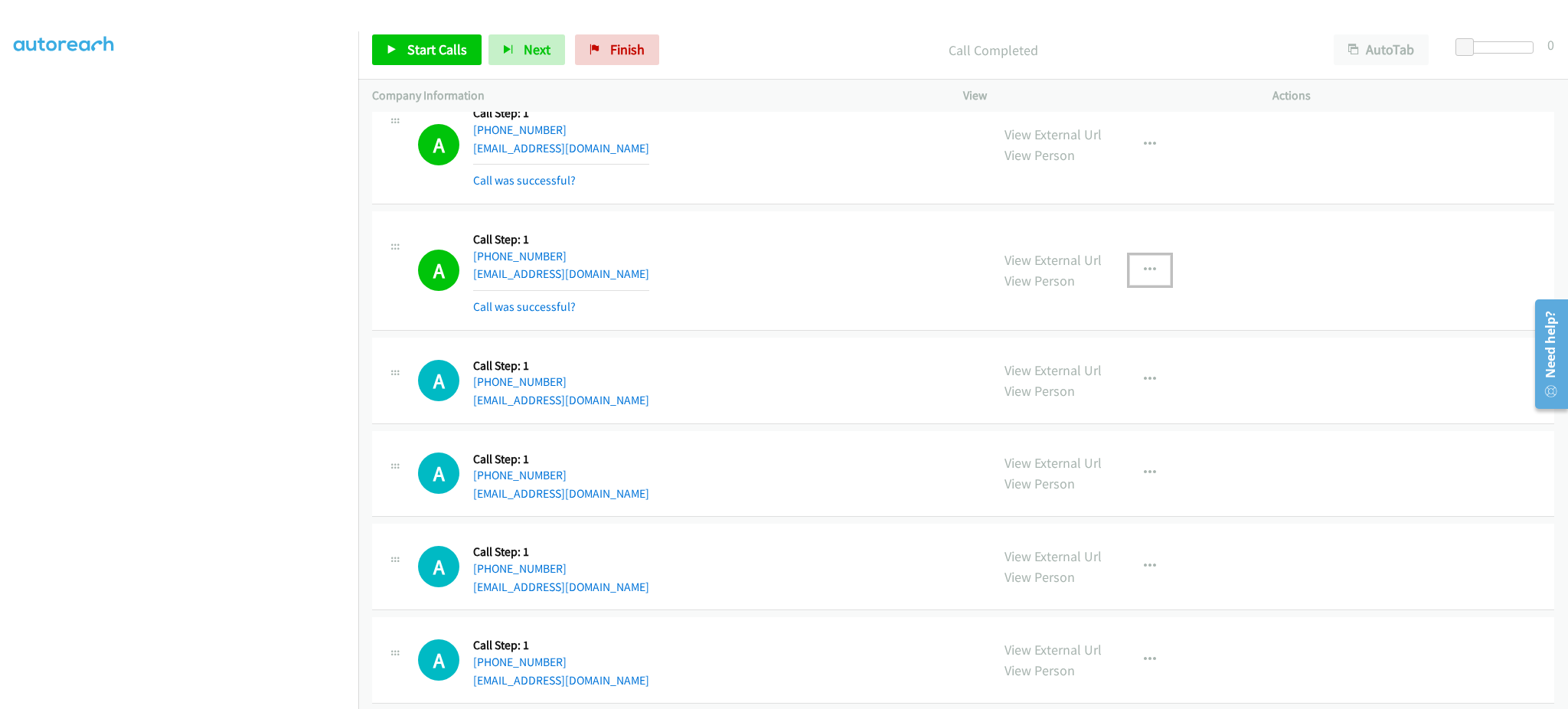
click at [1146, 276] on icon "button" at bounding box center [1150, 270] width 12 height 12
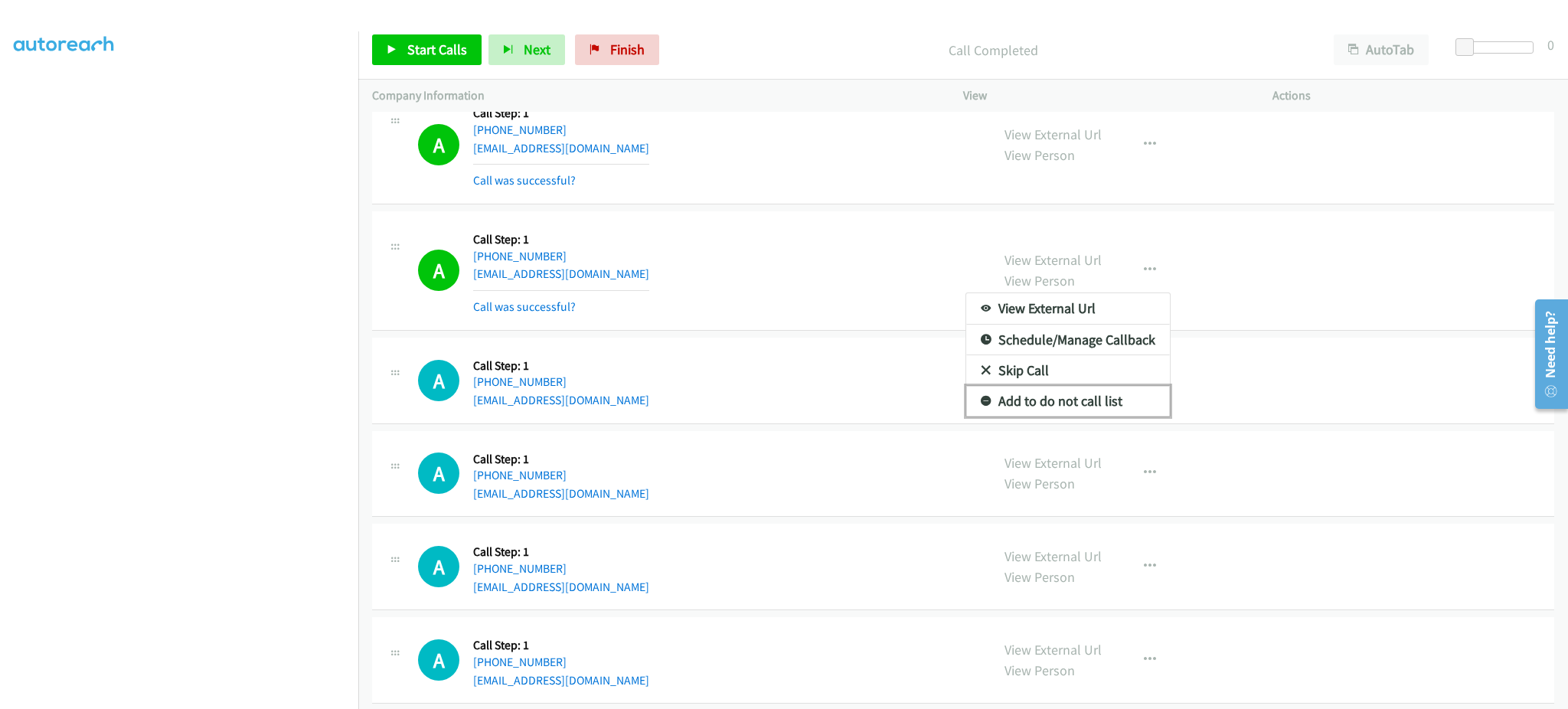
click at [1115, 417] on link "Add to do not call list" at bounding box center [1068, 401] width 204 height 31
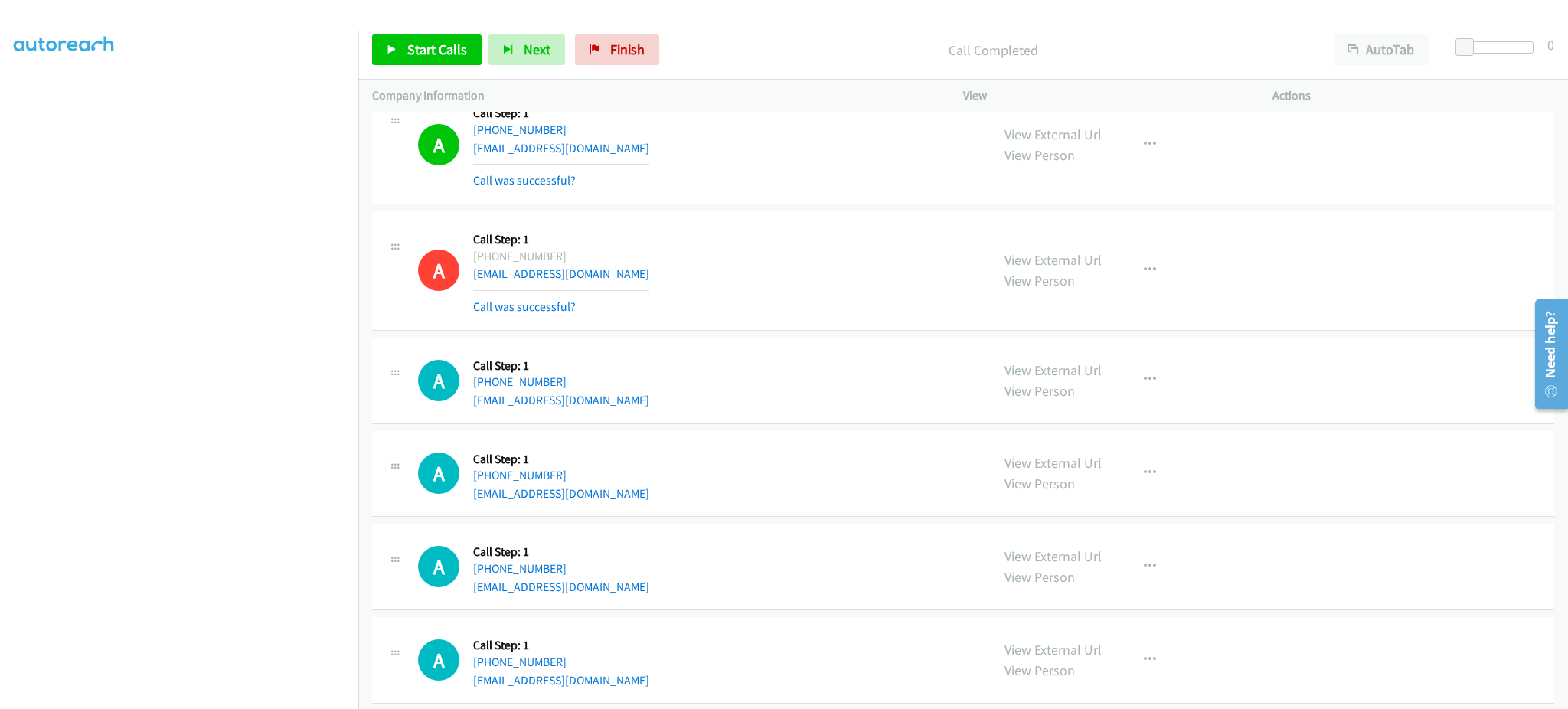
click at [633, 279] on div "A Callback Scheduled Call Step: 1 America/Los_Angeles [PHONE_NUMBER] [EMAIL_ADD…" at bounding box center [697, 270] width 559 height 92
click at [631, 280] on div "A Callback Scheduled Call Step: 1 America/Los_Angeles [PHONE_NUMBER] [EMAIL_ADD…" at bounding box center [697, 270] width 559 height 92
copy div "[EMAIL_ADDRESS][DOMAIN_NAME]"
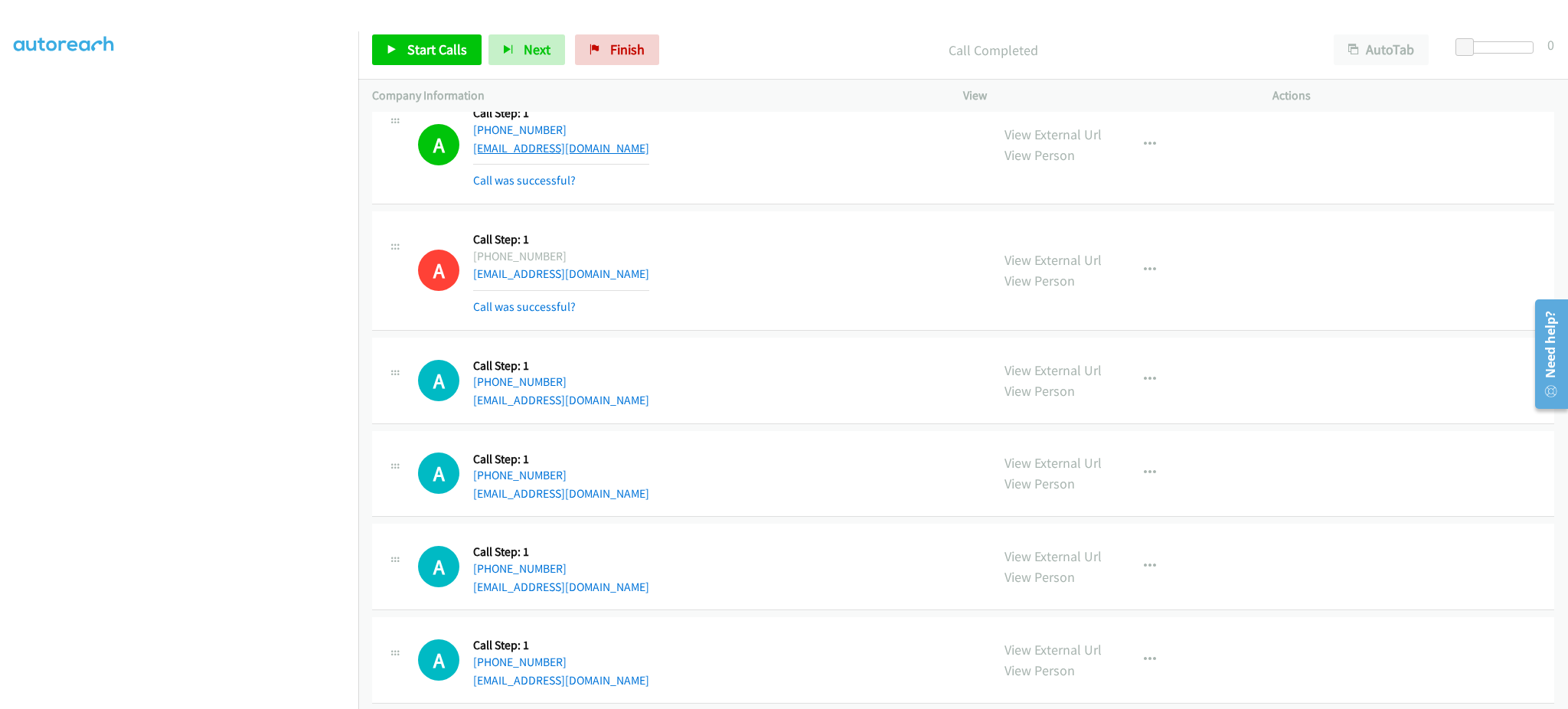
scroll to position [14658, 0]
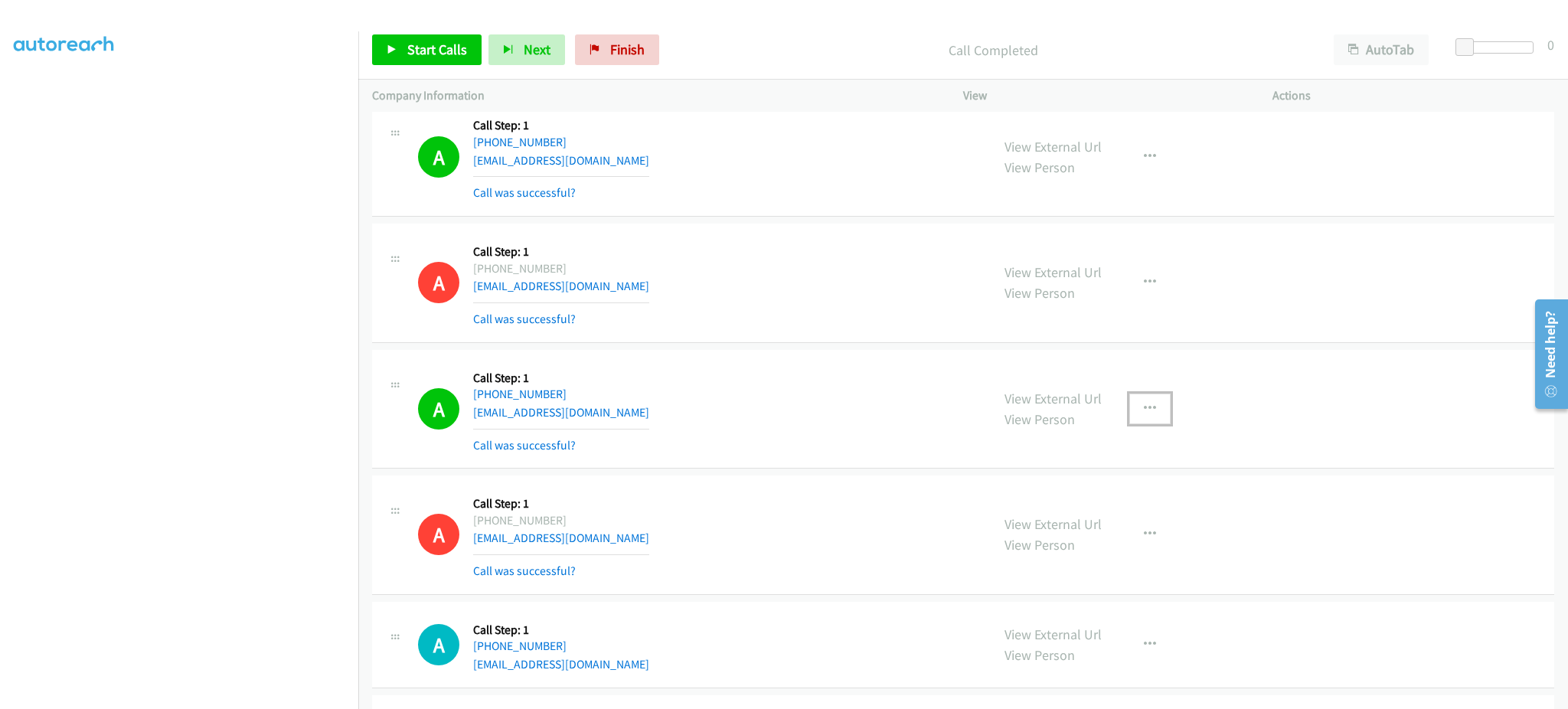
click at [1131, 415] on button "button" at bounding box center [1150, 409] width 41 height 31
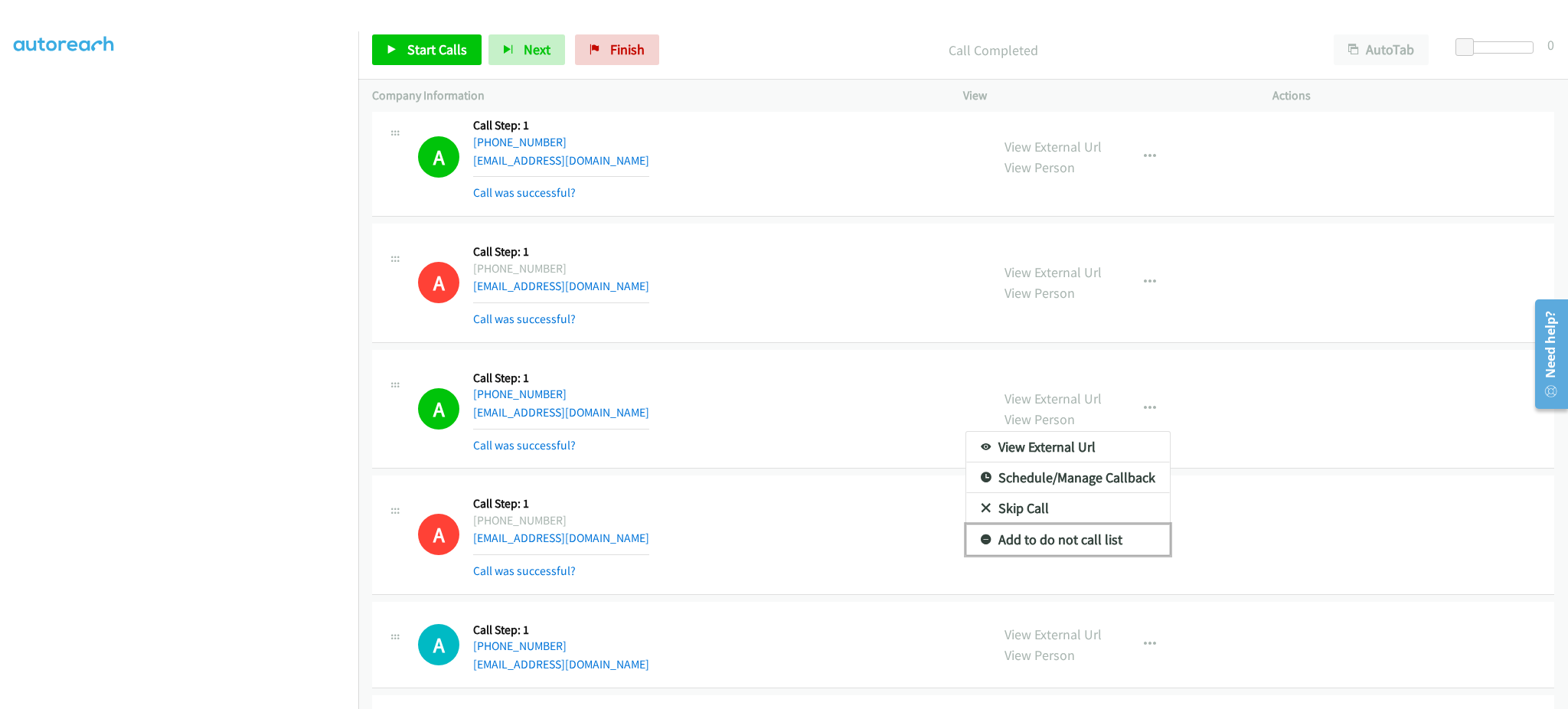
click at [1068, 552] on link "Add to do not call list" at bounding box center [1068, 540] width 204 height 31
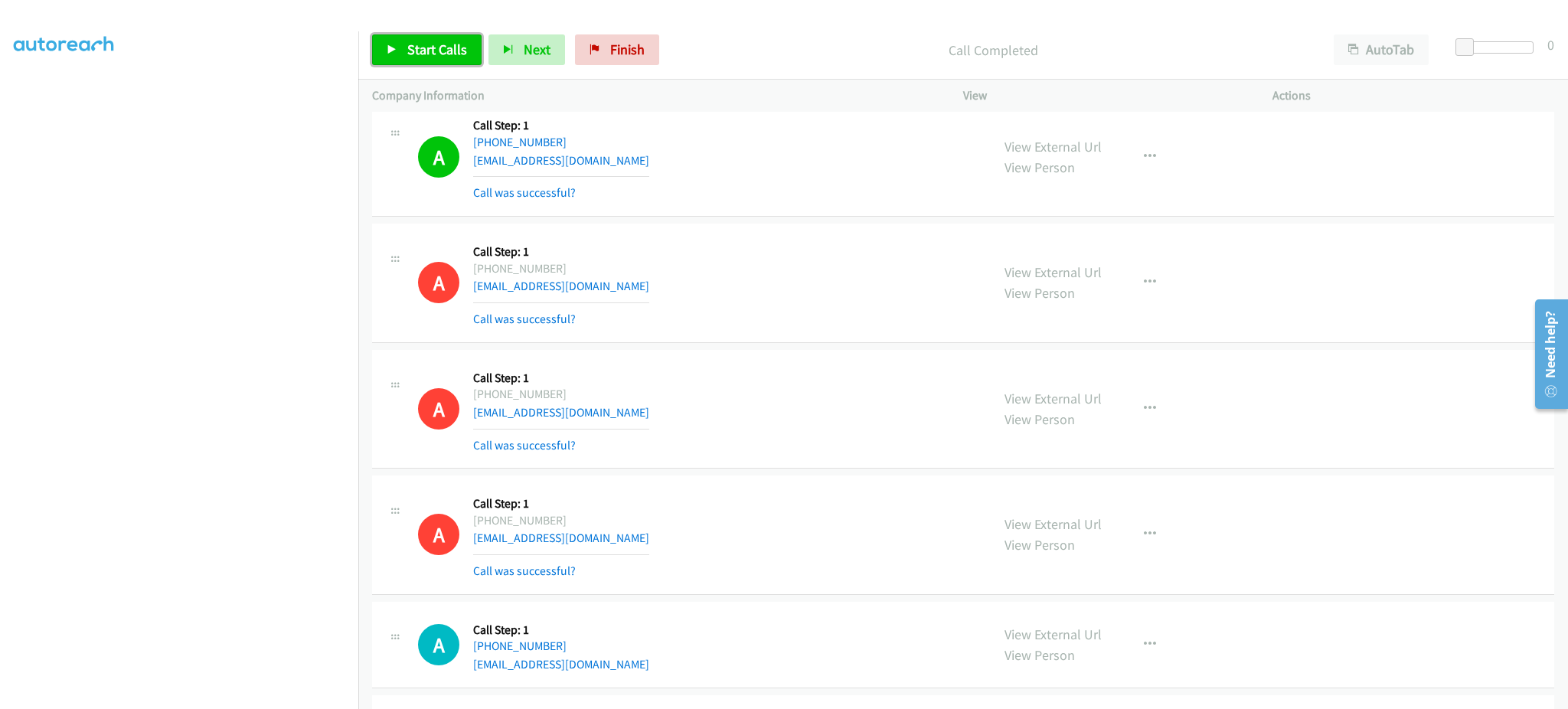
click at [412, 60] on link "Start Calls" at bounding box center [427, 50] width 109 height 31
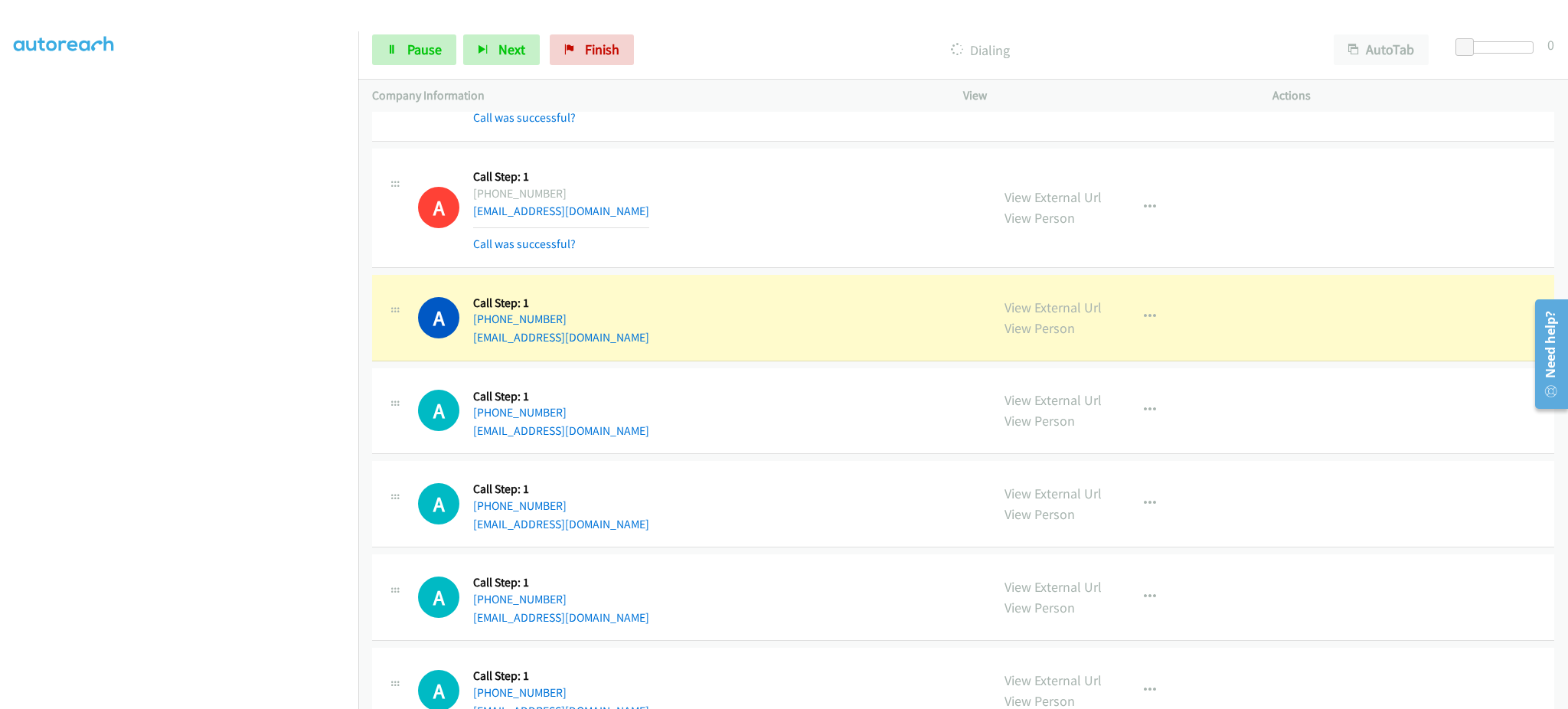
scroll to position [18037, 0]
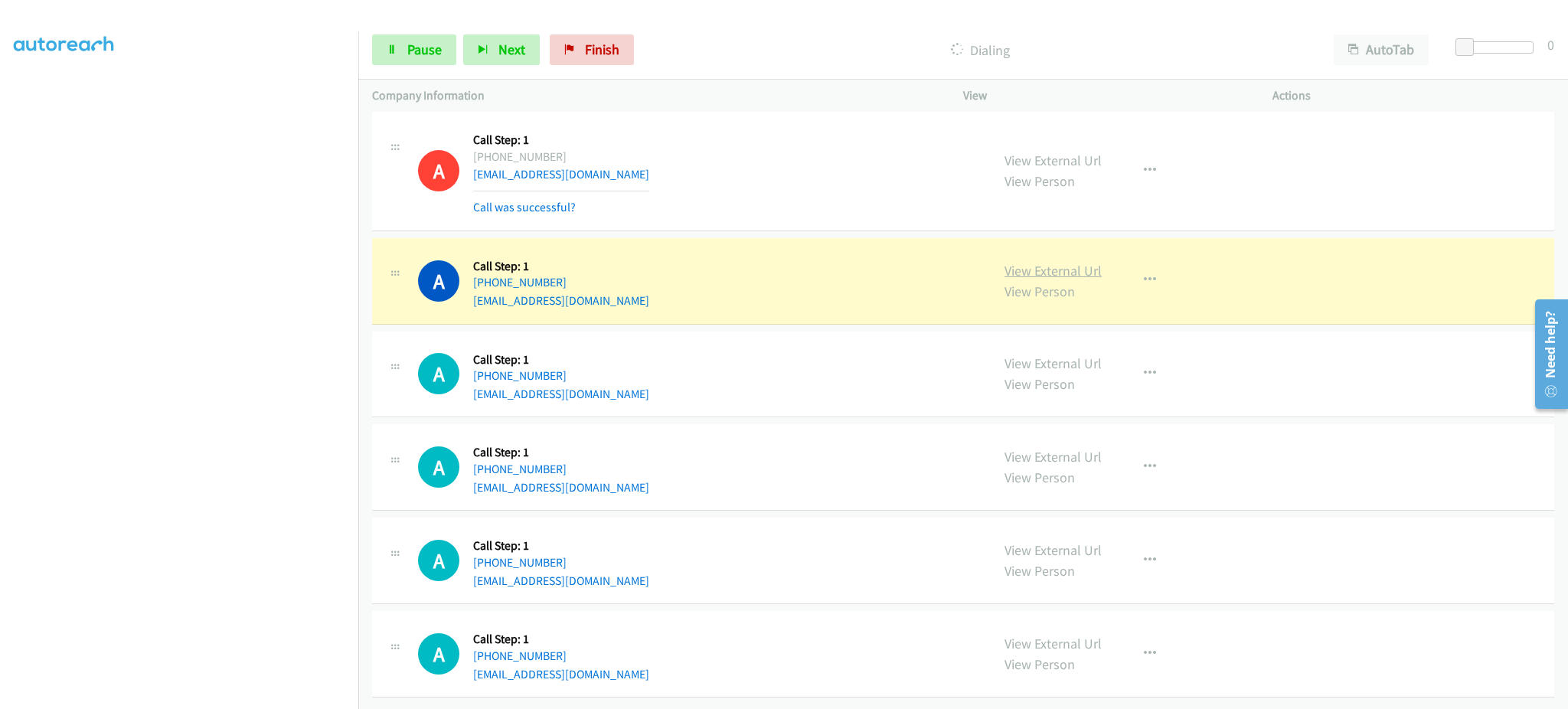
click at [1042, 262] on link "View External Url" at bounding box center [1053, 270] width 98 height 18
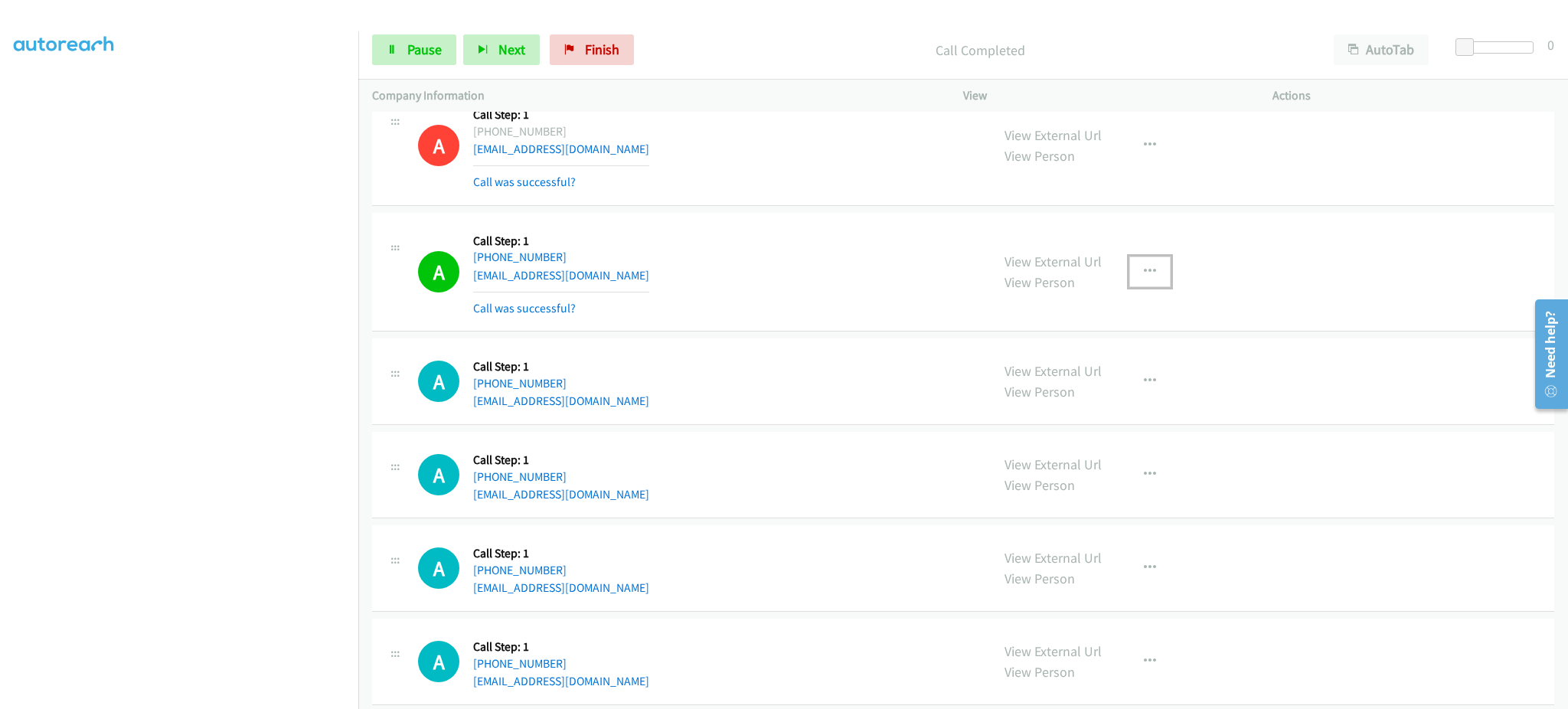
click at [1129, 285] on button "button" at bounding box center [1150, 272] width 41 height 31
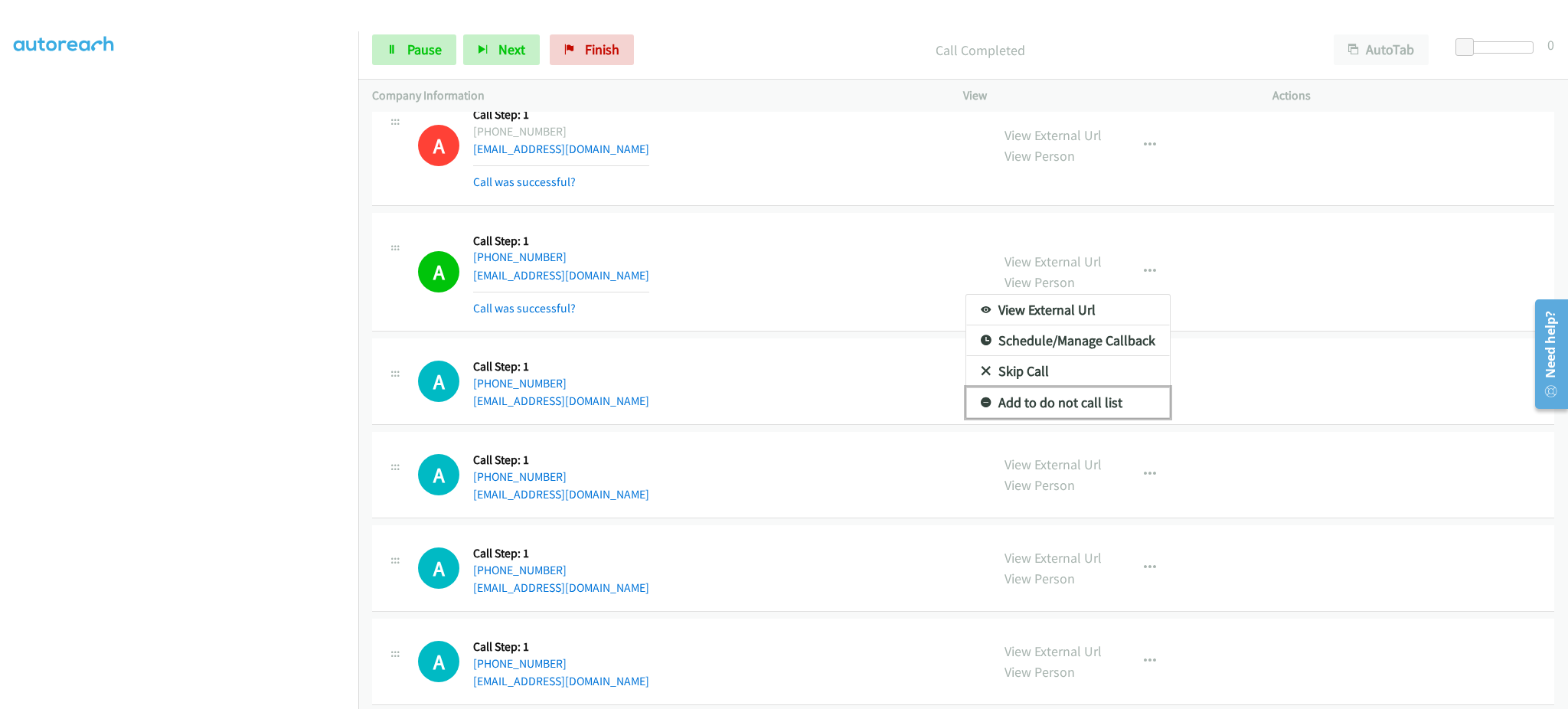
click at [1100, 416] on link "Add to do not call list" at bounding box center [1068, 403] width 204 height 31
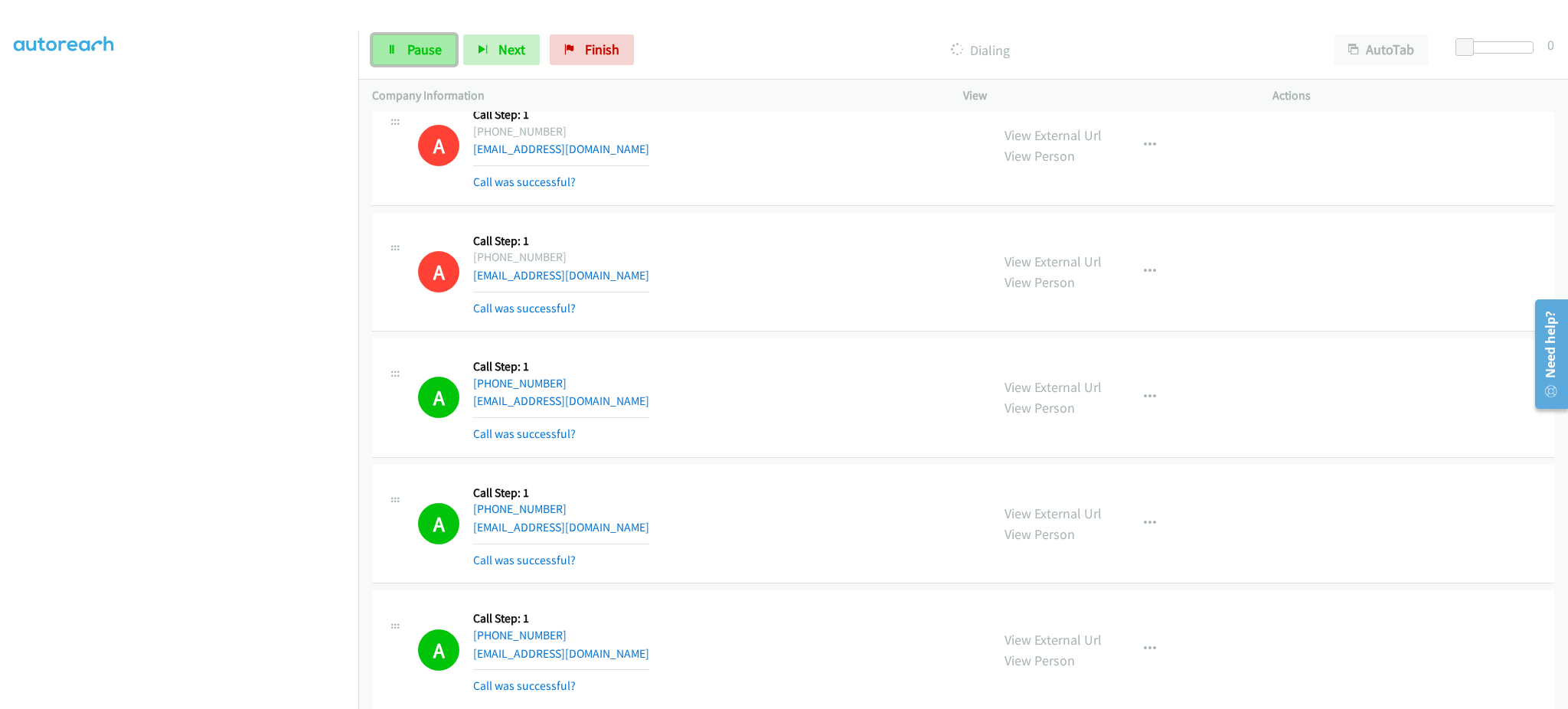
click at [411, 53] on span "Pause" at bounding box center [424, 49] width 34 height 18
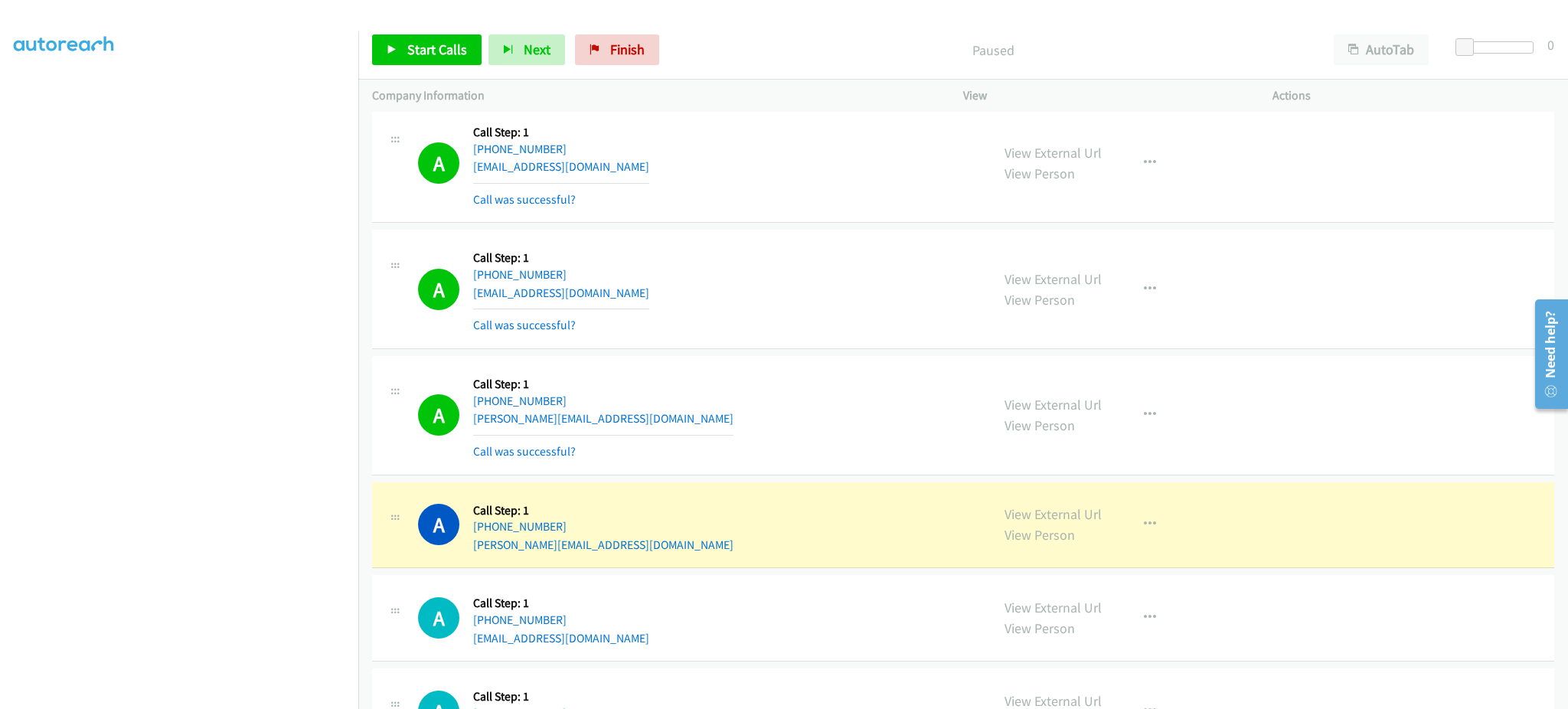
scroll to position [18956, 0]
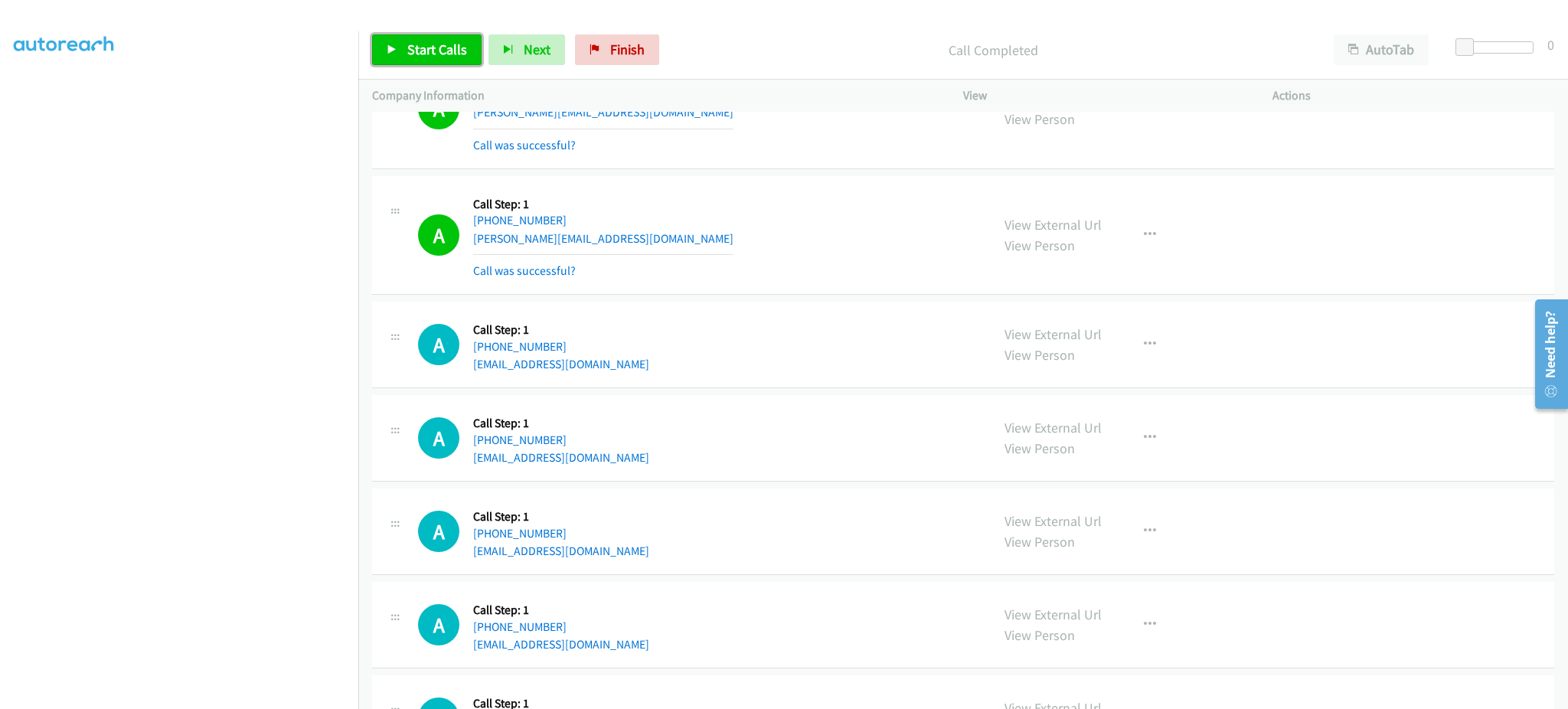
drag, startPoint x: 424, startPoint y: 44, endPoint x: 422, endPoint y: 6, distance: 38.1
click at [424, 44] on span "Start Calls" at bounding box center [437, 49] width 60 height 18
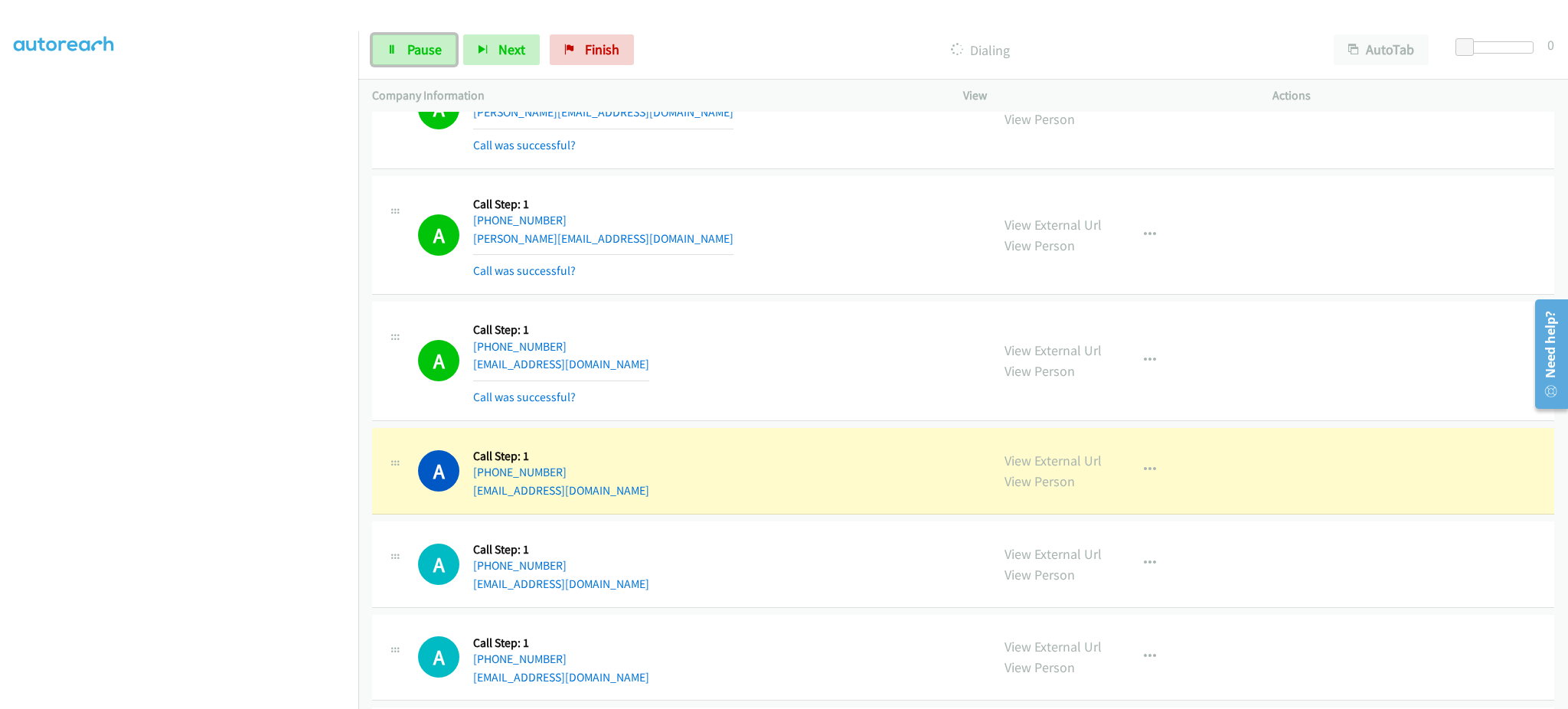
drag, startPoint x: 441, startPoint y: 42, endPoint x: 325, endPoint y: 428, distance: 403.1
click at [441, 42] on link "Pause" at bounding box center [414, 50] width 84 height 31
